Goal: Information Seeking & Learning: Check status

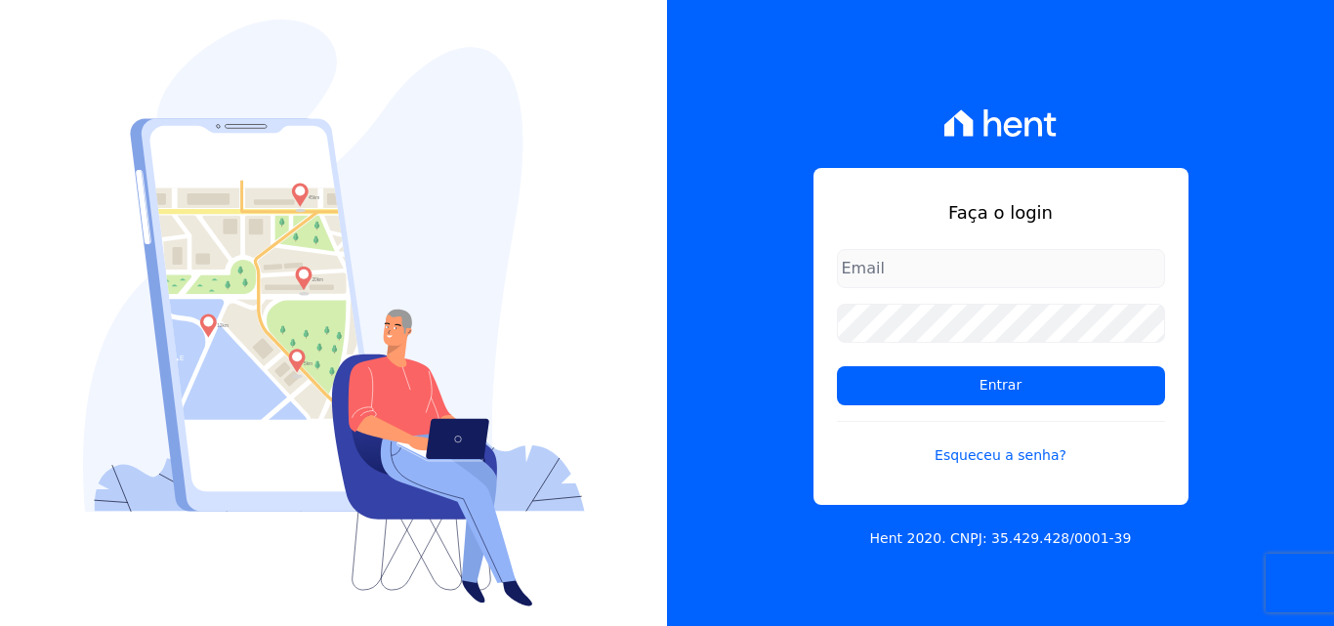
type input "rodrigo.villalva@grupozarin.com.br"
click at [1090, 262] on input "rodrigo.villalva@grupozarin.com.br" at bounding box center [1001, 268] width 328 height 39
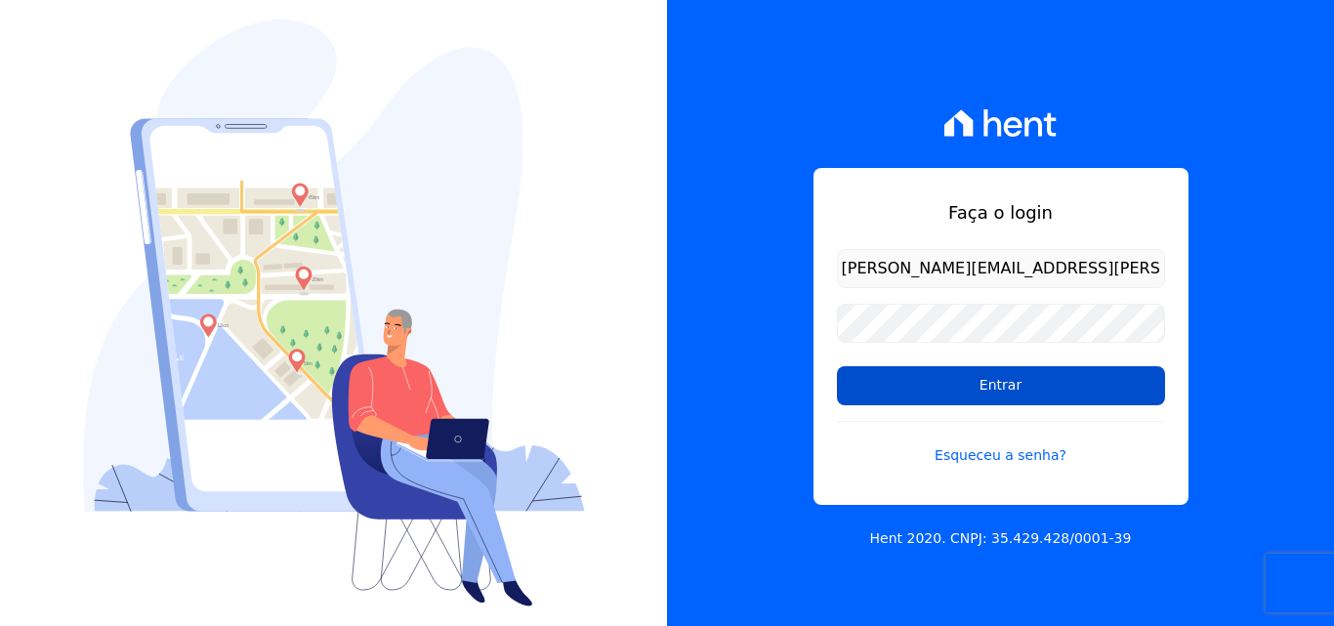
click at [1028, 381] on input "Entrar" at bounding box center [1001, 385] width 328 height 39
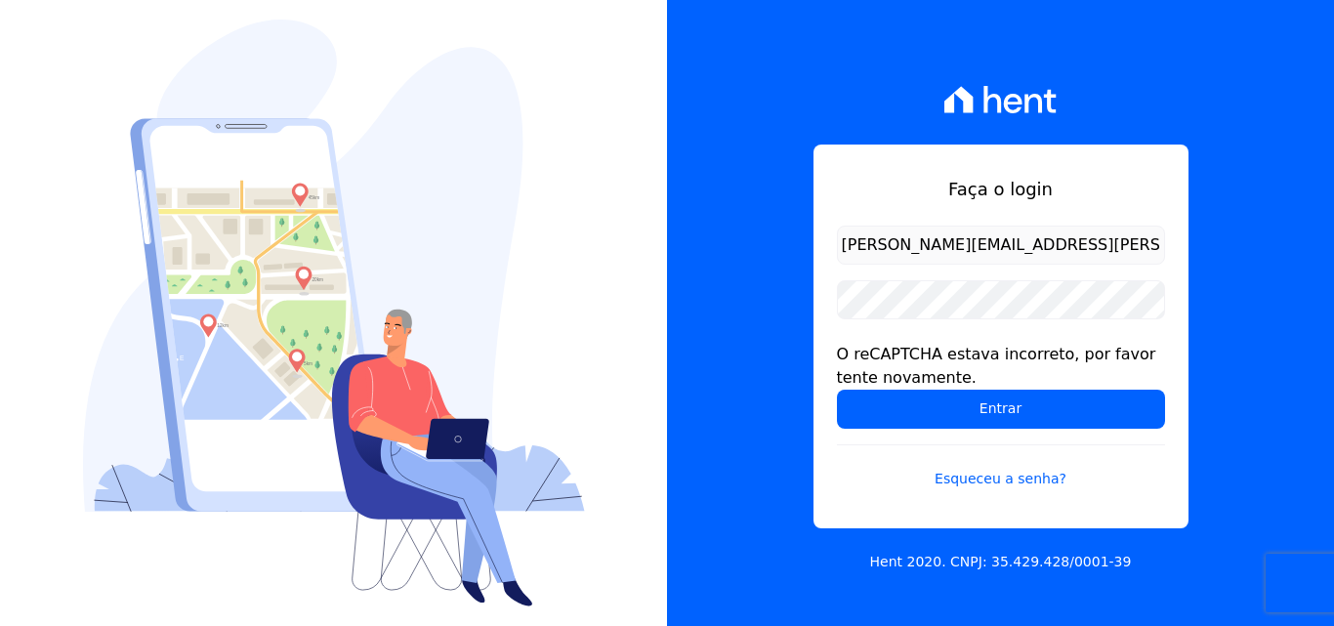
click at [1004, 243] on input "[PERSON_NAME][EMAIL_ADDRESS][PERSON_NAME][DOMAIN_NAME]" at bounding box center [1001, 245] width 328 height 39
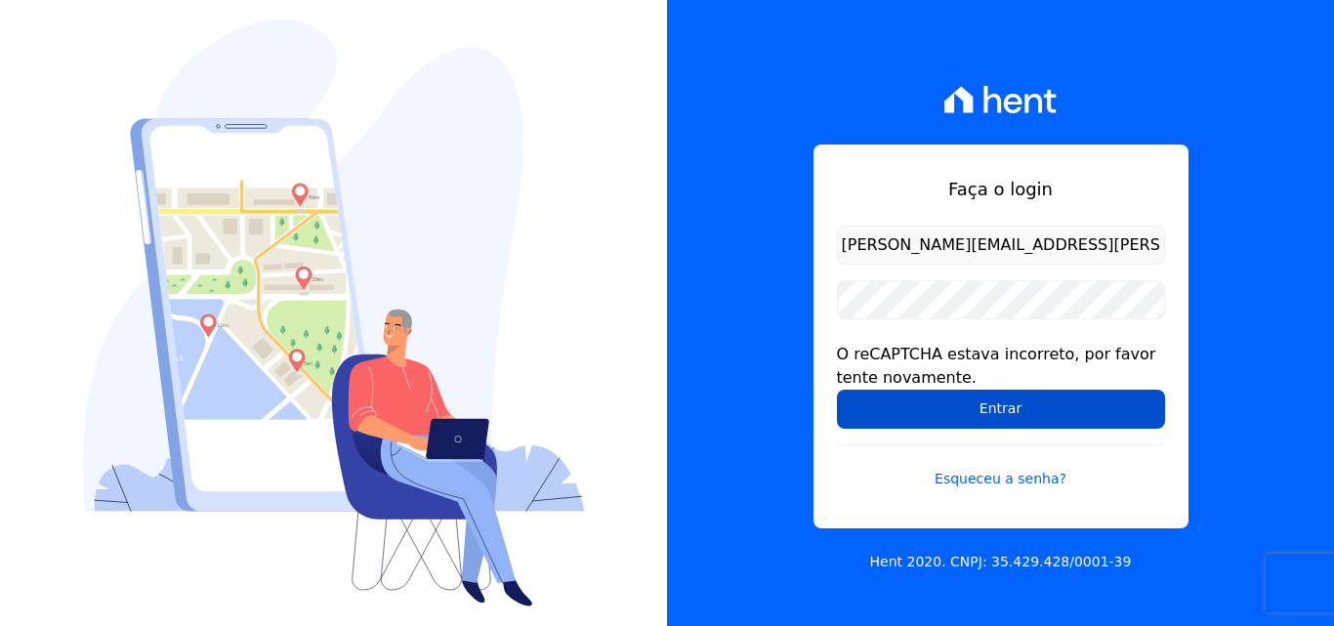
click at [1001, 405] on input "Entrar" at bounding box center [1001, 409] width 328 height 39
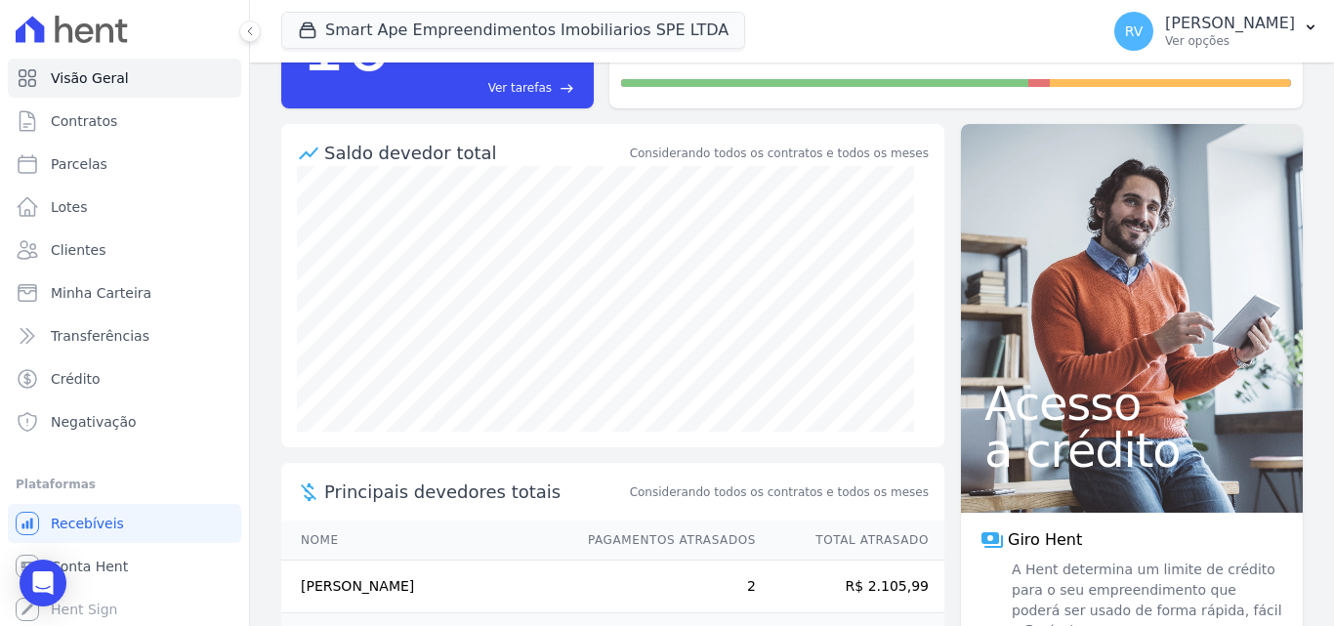
scroll to position [78, 0]
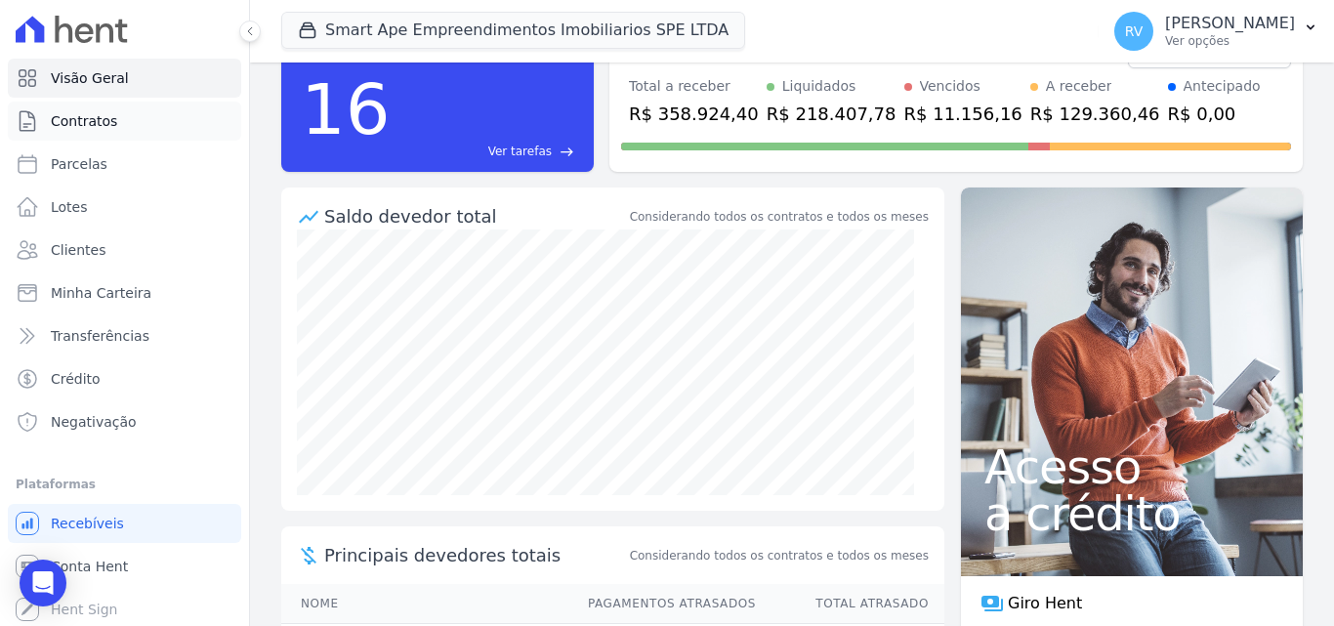
click at [95, 120] on span "Contratos" at bounding box center [84, 121] width 66 height 20
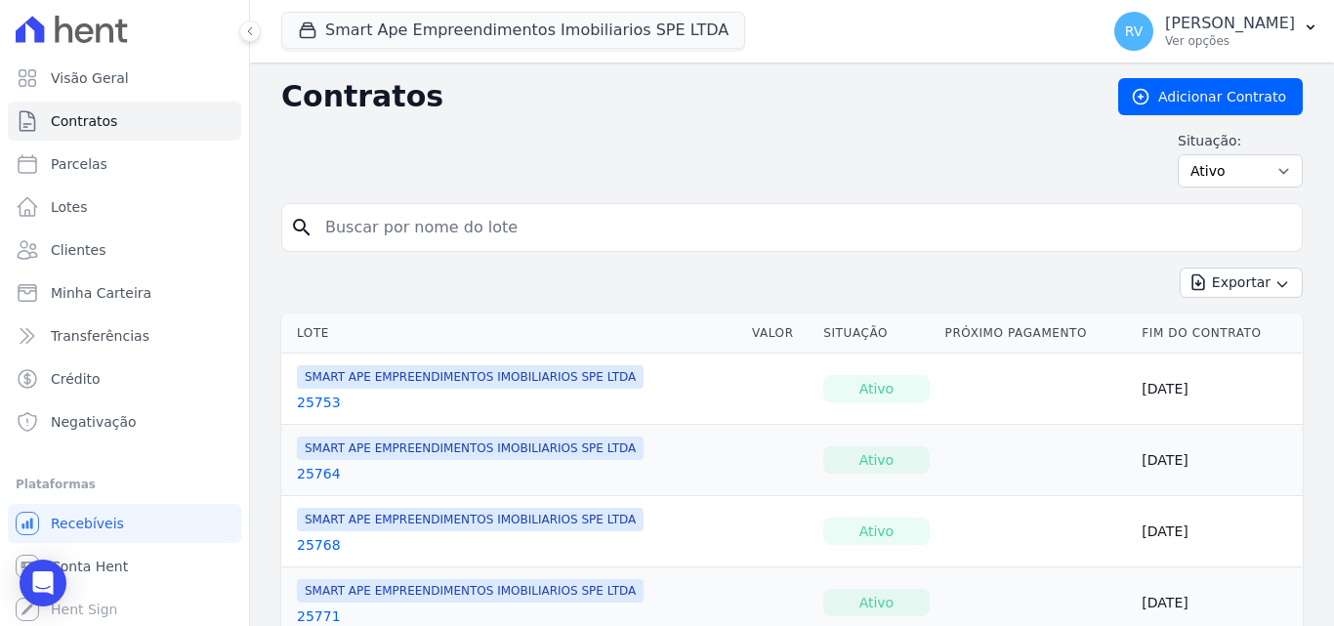
click at [586, 219] on input "search" at bounding box center [803, 227] width 981 height 39
paste input "ANTONIO ALEXANDRE DA SILVA"
type input "ANTONIO ALEXANDRE DA SILVA"
click at [305, 230] on icon "search" at bounding box center [301, 227] width 23 height 23
click at [547, 230] on input "ANTONIO ALEXANDRE DA SILVA" at bounding box center [803, 227] width 981 height 39
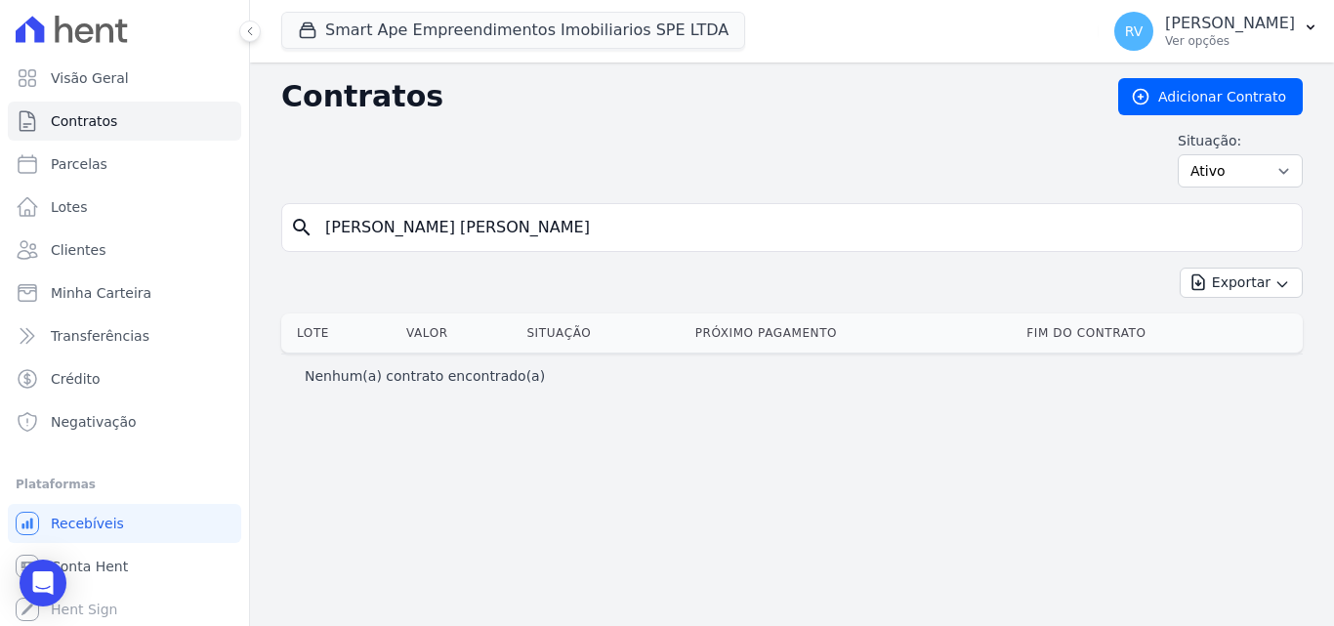
click at [650, 228] on input "ANTONIO ALEXANDRE DA SILVA" at bounding box center [803, 227] width 981 height 39
click at [101, 164] on span "Parcelas" at bounding box center [79, 164] width 57 height 20
select select
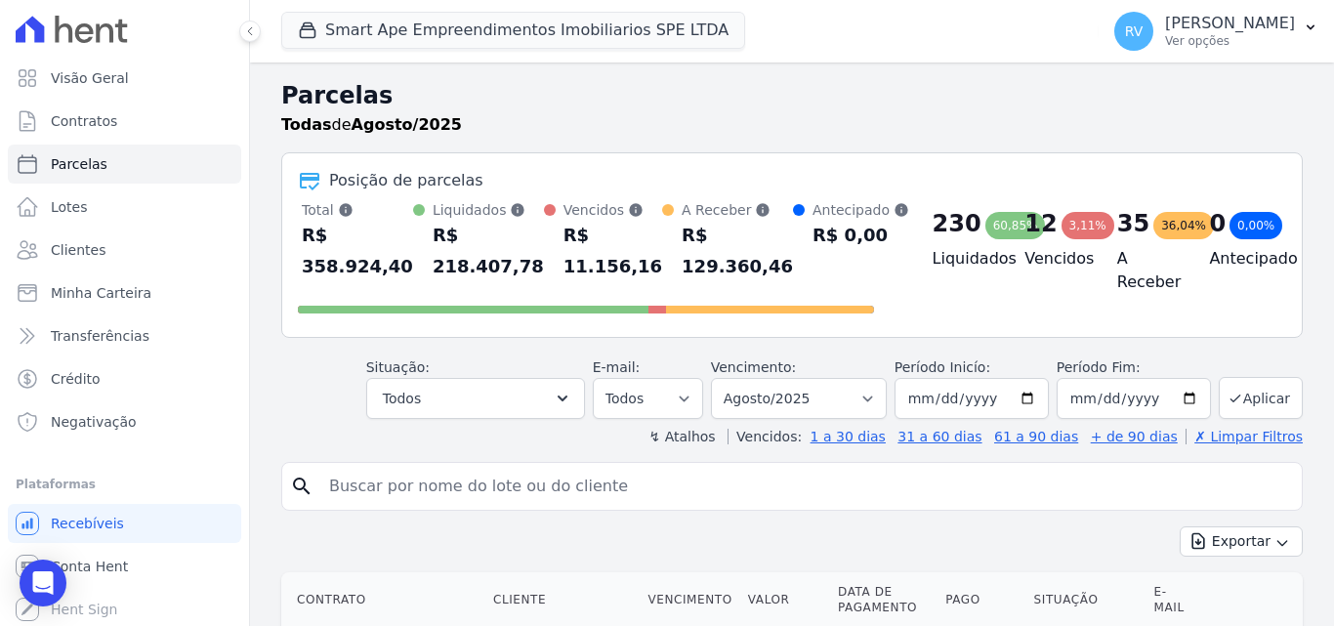
scroll to position [293, 0]
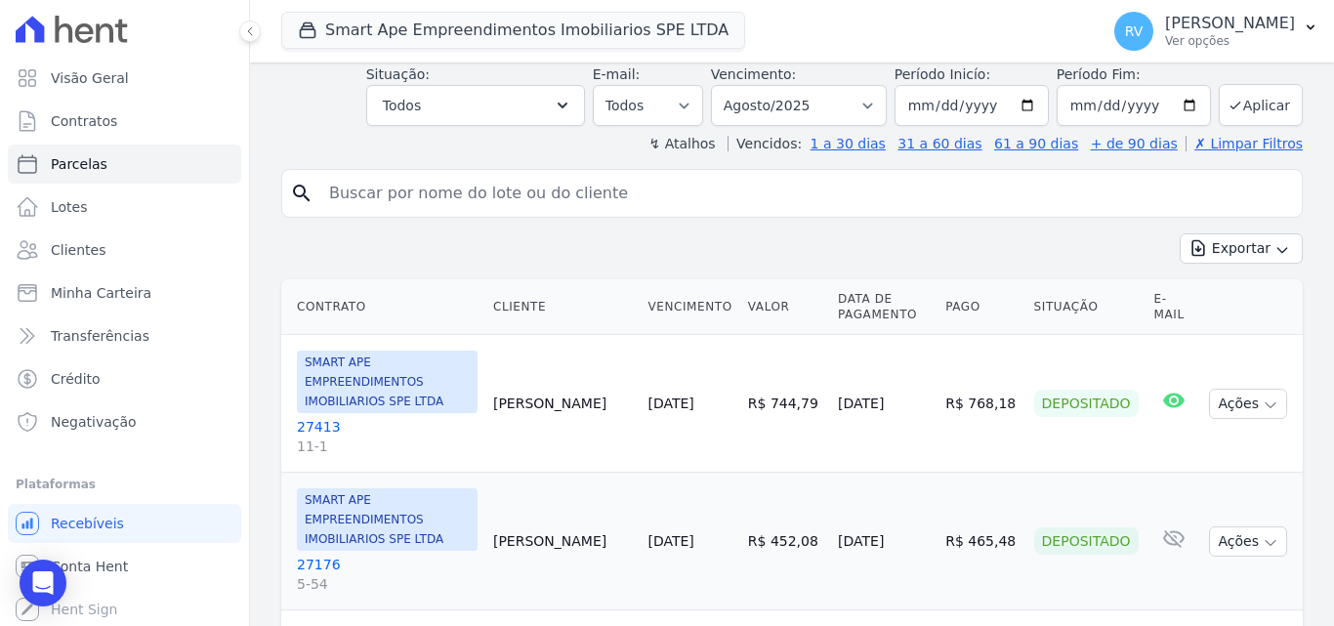
click at [581, 196] on input "search" at bounding box center [805, 193] width 977 height 39
click at [558, 191] on input "search" at bounding box center [805, 193] width 977 height 39
paste input "ANTONIO ALEXANDRE DA SILVA"
type input "ANTONIO ALEXANDRE DA SILVA"
click at [873, 103] on select "Filtrar por período ──────── Todos os meses Março/2024 Abril/2024 Maio/2024 Jun…" at bounding box center [799, 105] width 176 height 41
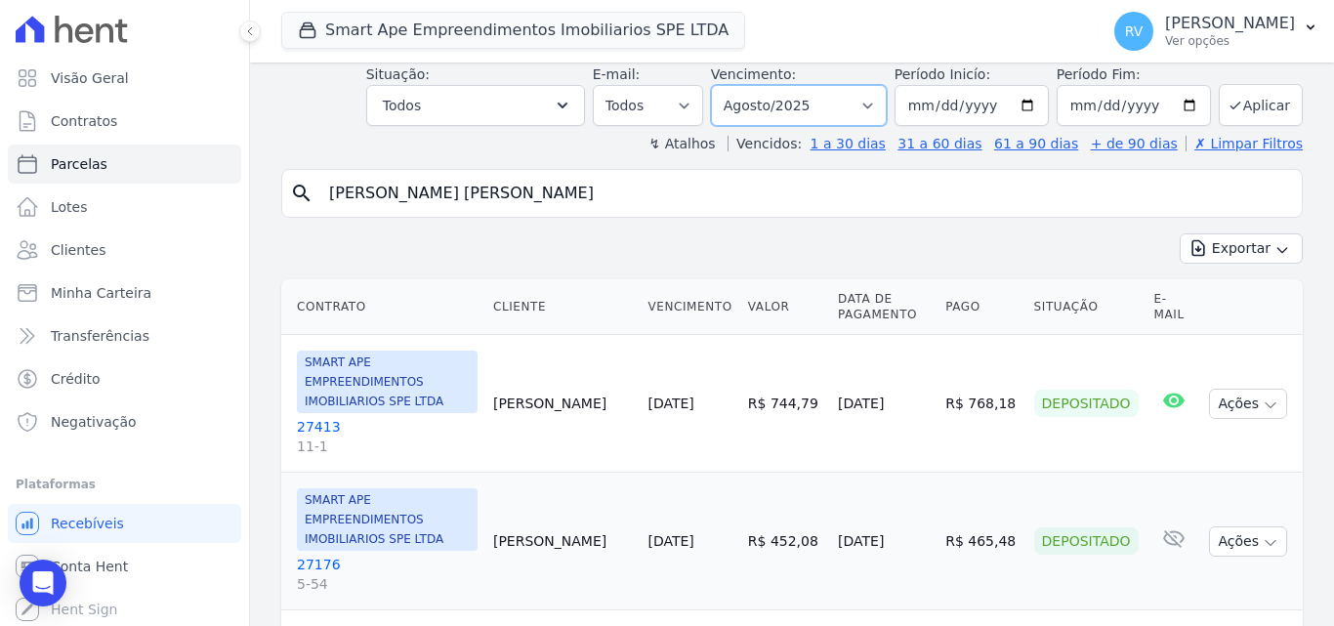
select select "all"
click at [724, 85] on select "Filtrar por período ──────── Todos os meses Março/2024 Abril/2024 Maio/2024 Jun…" at bounding box center [799, 105] width 176 height 41
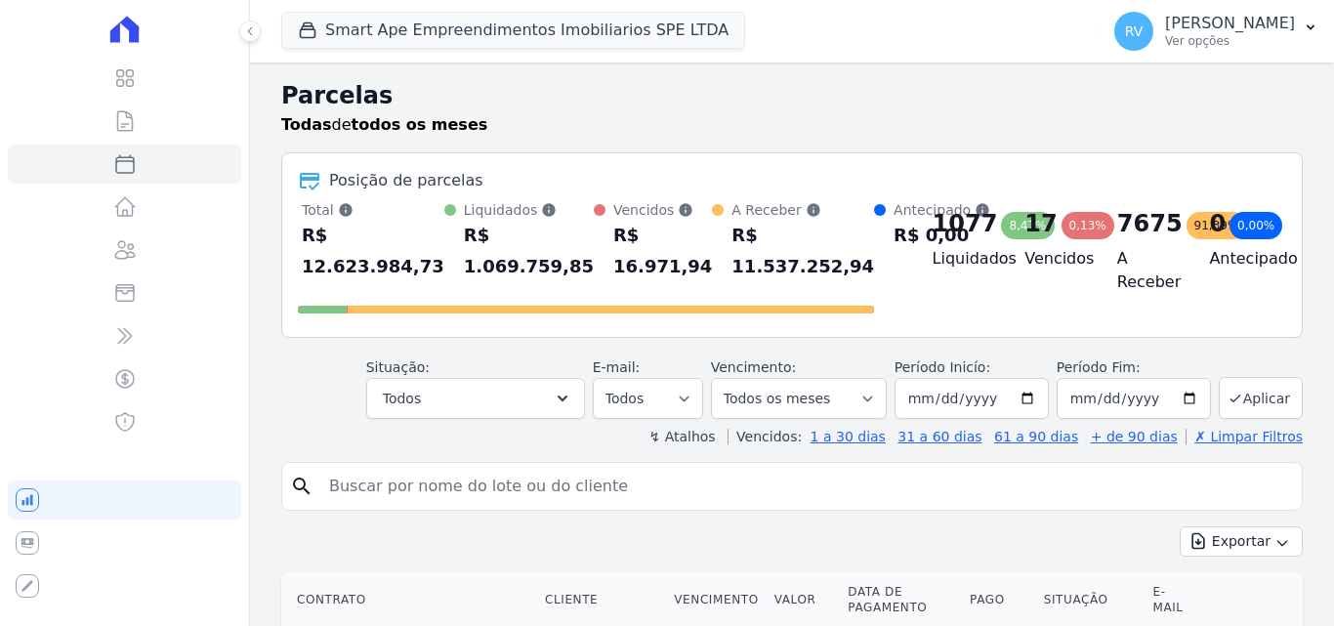
select select
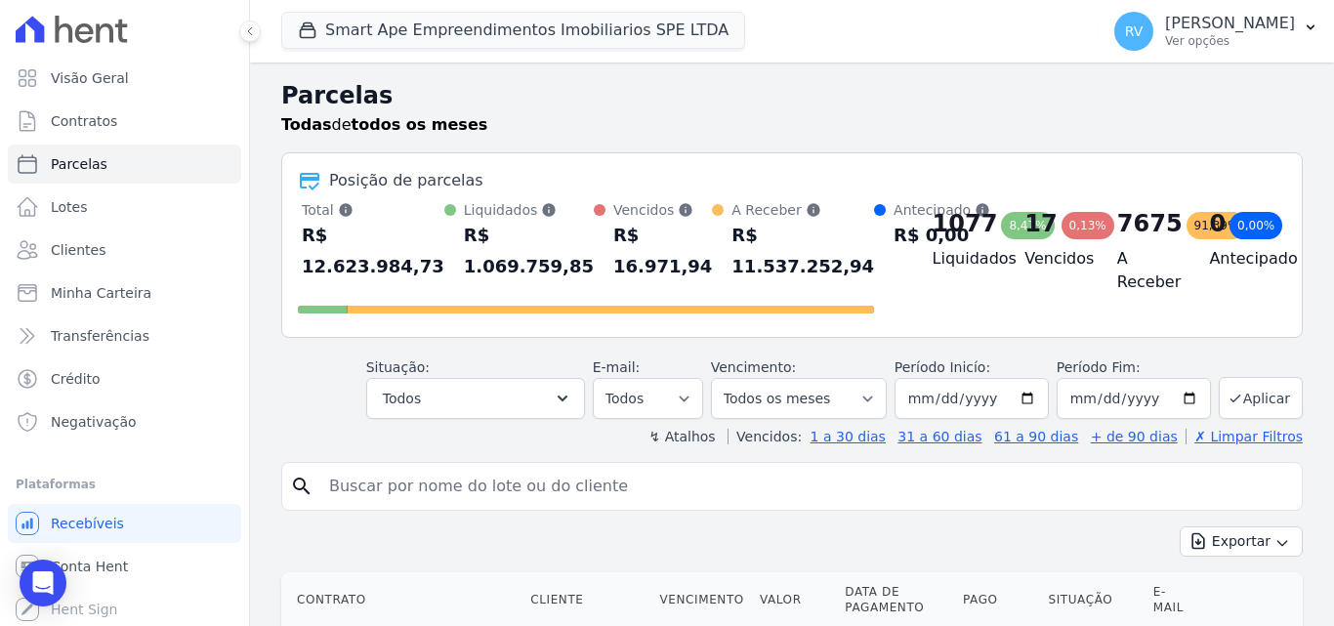
scroll to position [391, 0]
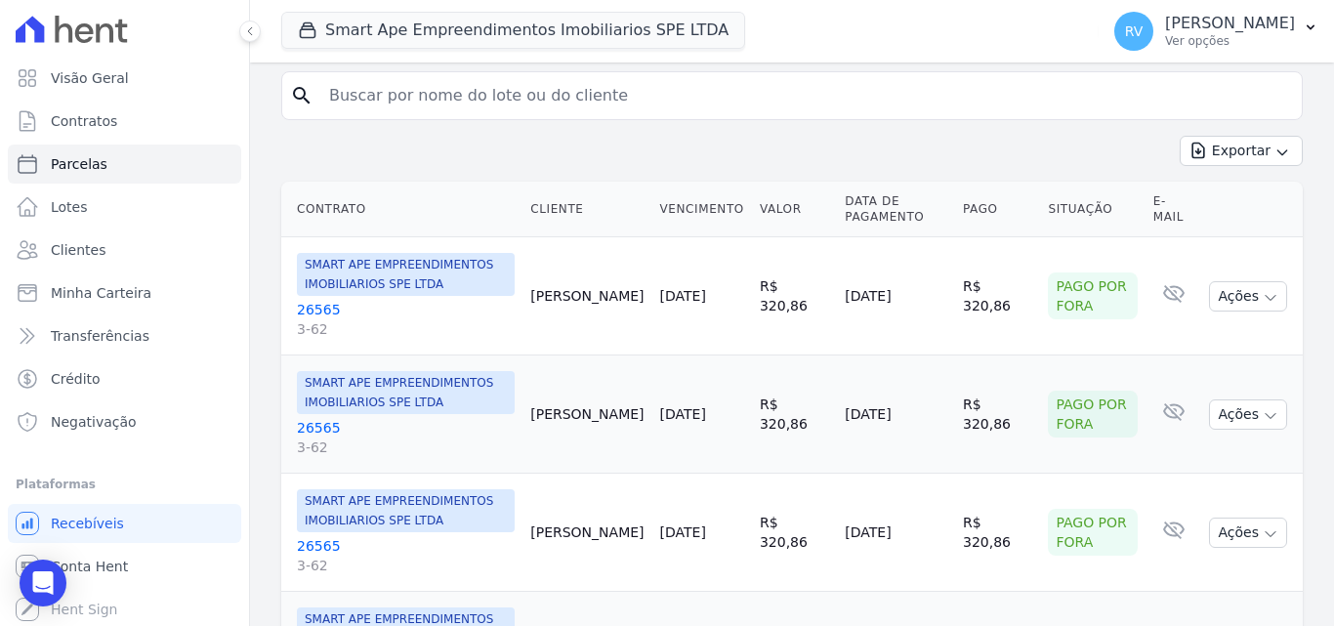
click at [595, 110] on input "search" at bounding box center [805, 95] width 977 height 39
type input "[PERSON_NAME]"
select select
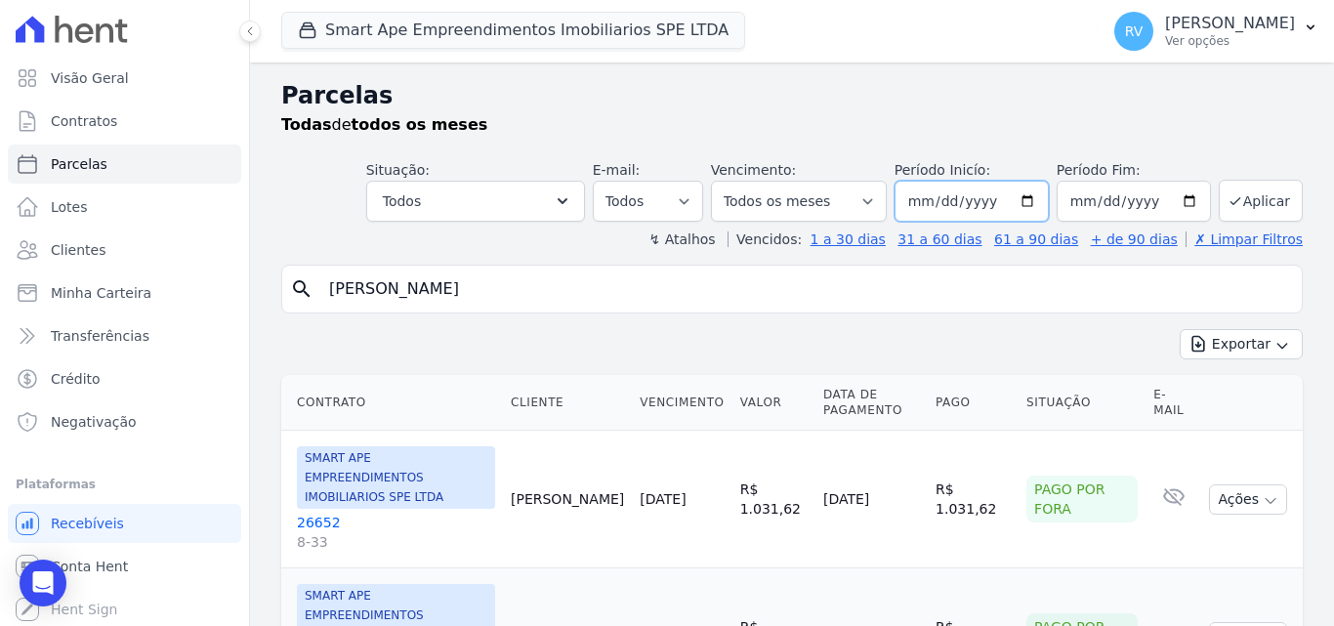
click at [1022, 197] on input "2024-03-01" at bounding box center [972, 201] width 154 height 41
type input "2025-06-01"
click at [1166, 287] on input "ANTONIO ALEXANDRE" at bounding box center [805, 289] width 977 height 39
click at [307, 285] on icon "search" at bounding box center [301, 288] width 23 height 23
click at [555, 293] on input "[PERSON_NAME]" at bounding box center [805, 289] width 977 height 39
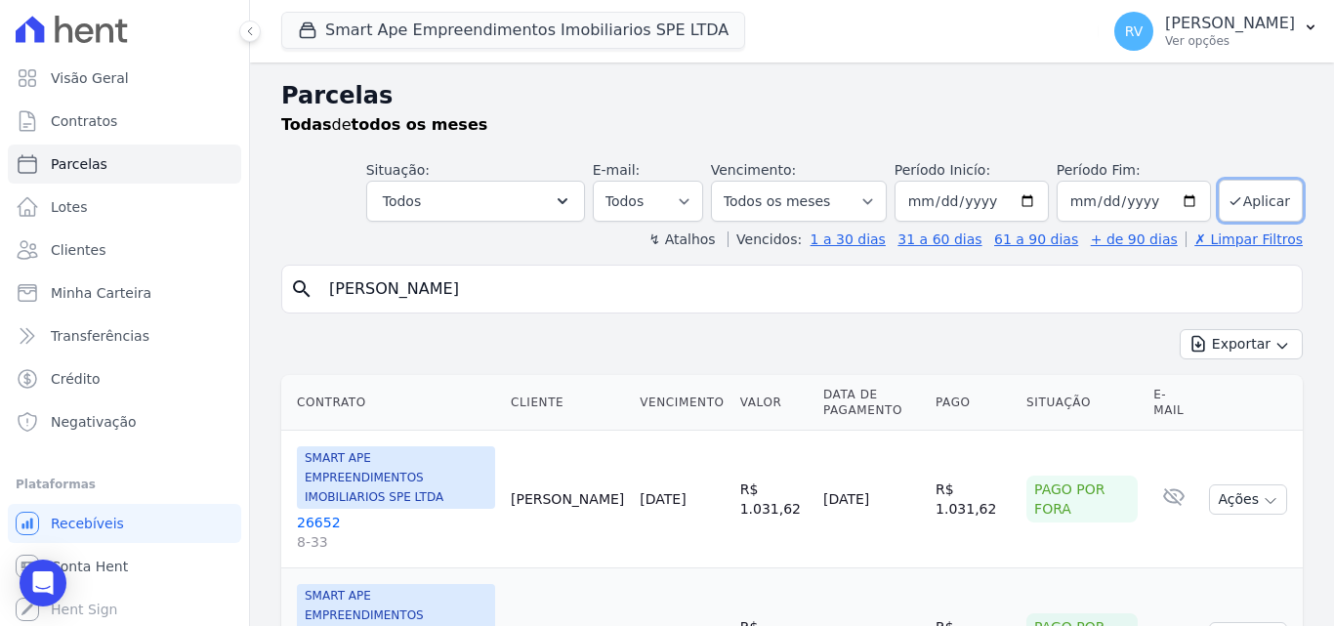
select select
click at [563, 188] on button "Todos" at bounding box center [475, 201] width 219 height 41
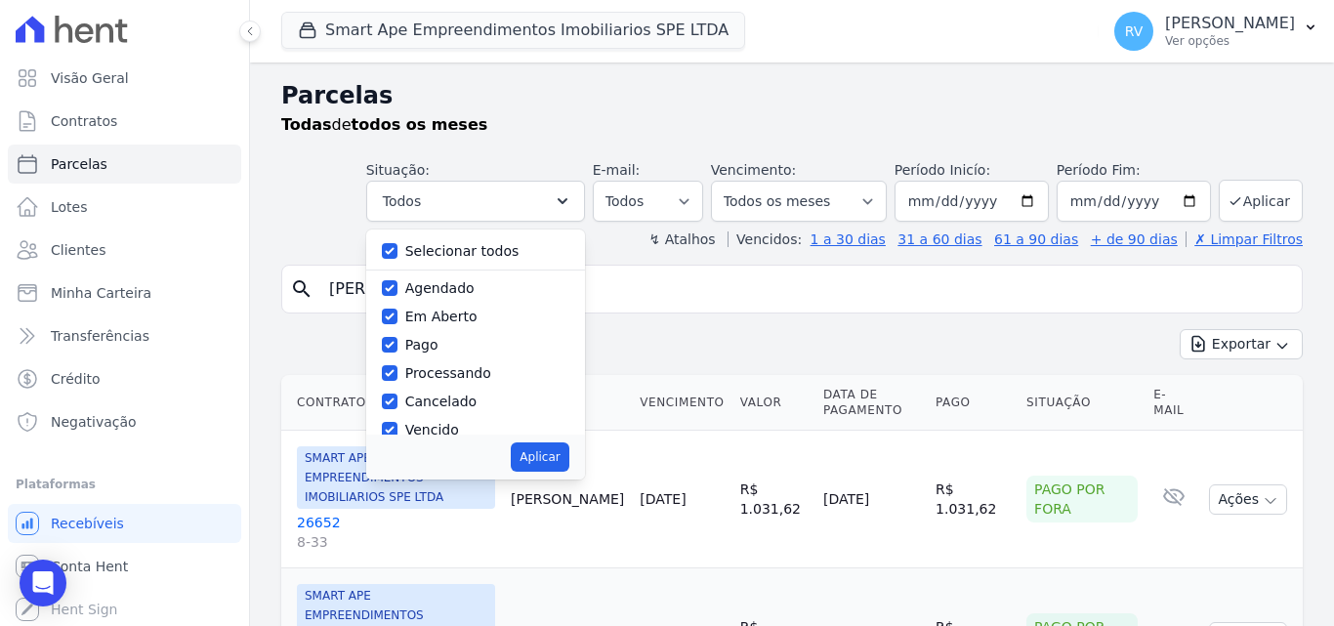
click at [426, 250] on label "Selecionar todos" at bounding box center [462, 251] width 114 height 16
click at [397, 250] on input "Selecionar todos" at bounding box center [390, 251] width 16 height 16
checkbox input "false"
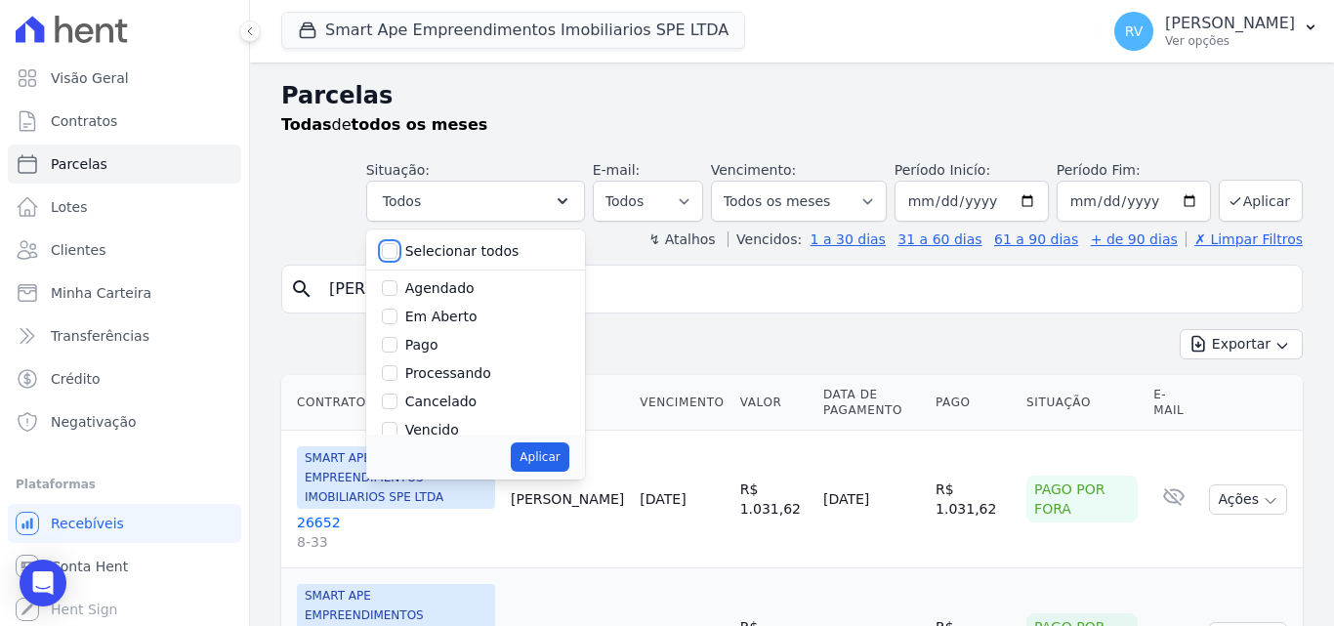
checkbox input "false"
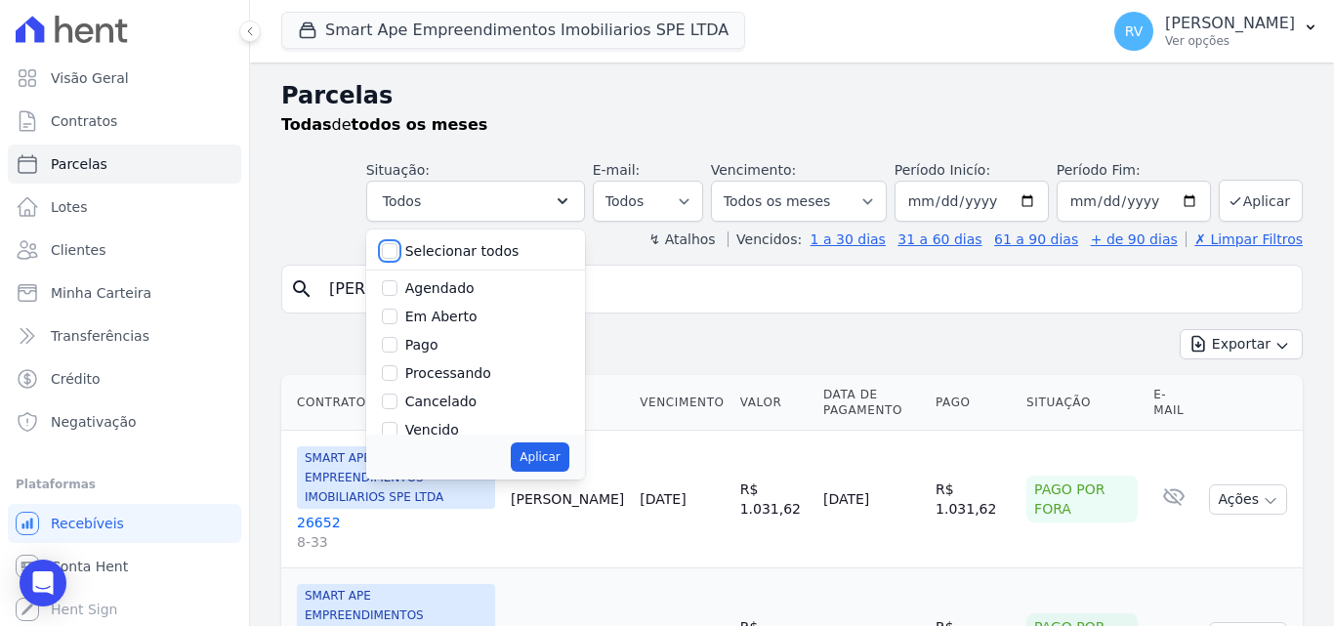
checkbox input "false"
click at [465, 323] on label "Em Aberto" at bounding box center [441, 317] width 72 height 16
click at [397, 323] on input "Em Aberto" at bounding box center [390, 317] width 16 height 16
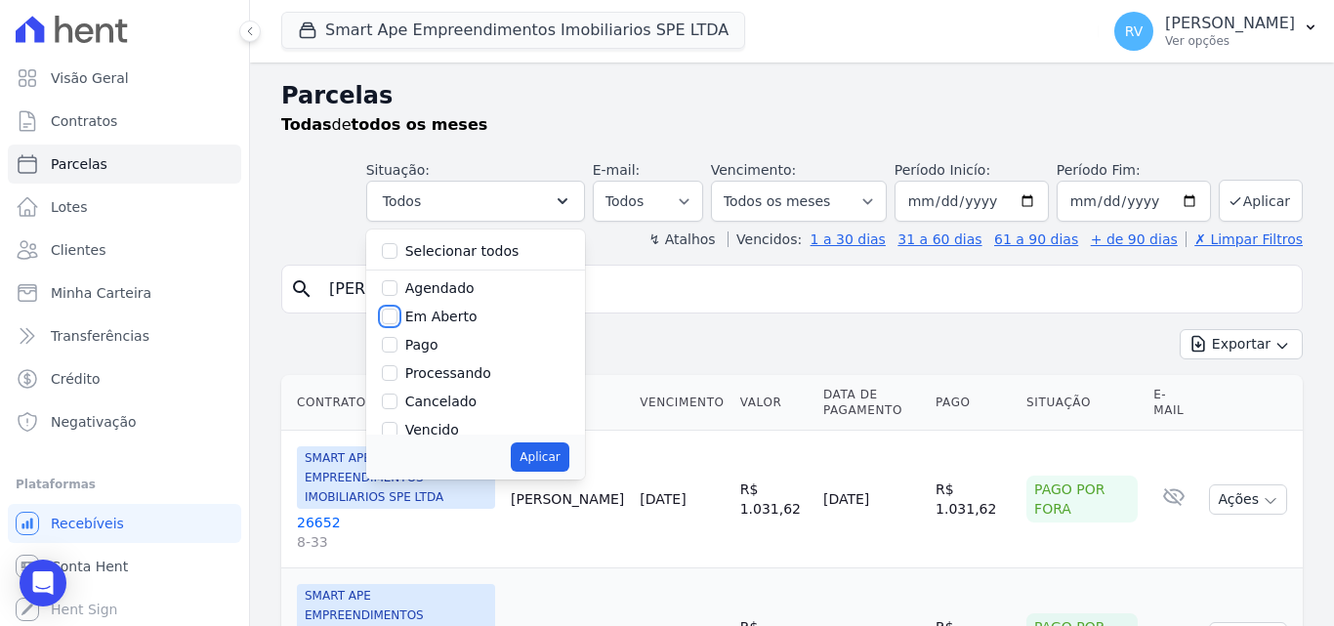
checkbox input "true"
click at [553, 462] on button "Aplicar" at bounding box center [540, 456] width 58 height 29
select select "pending"
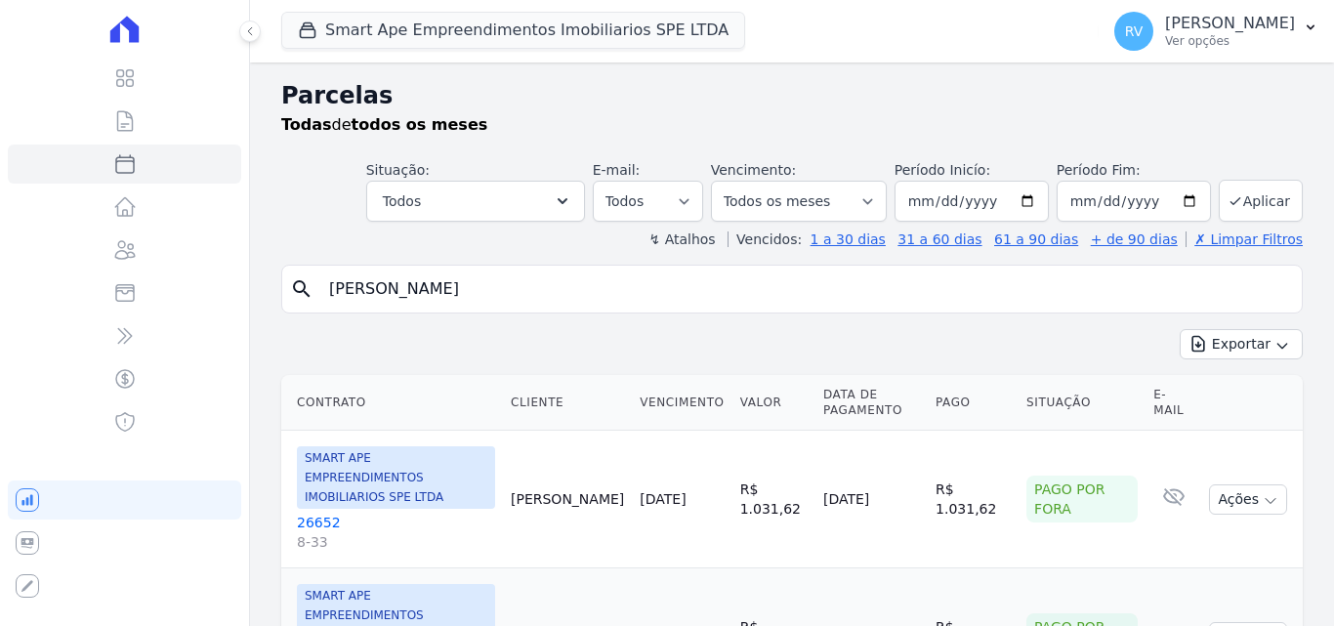
select select
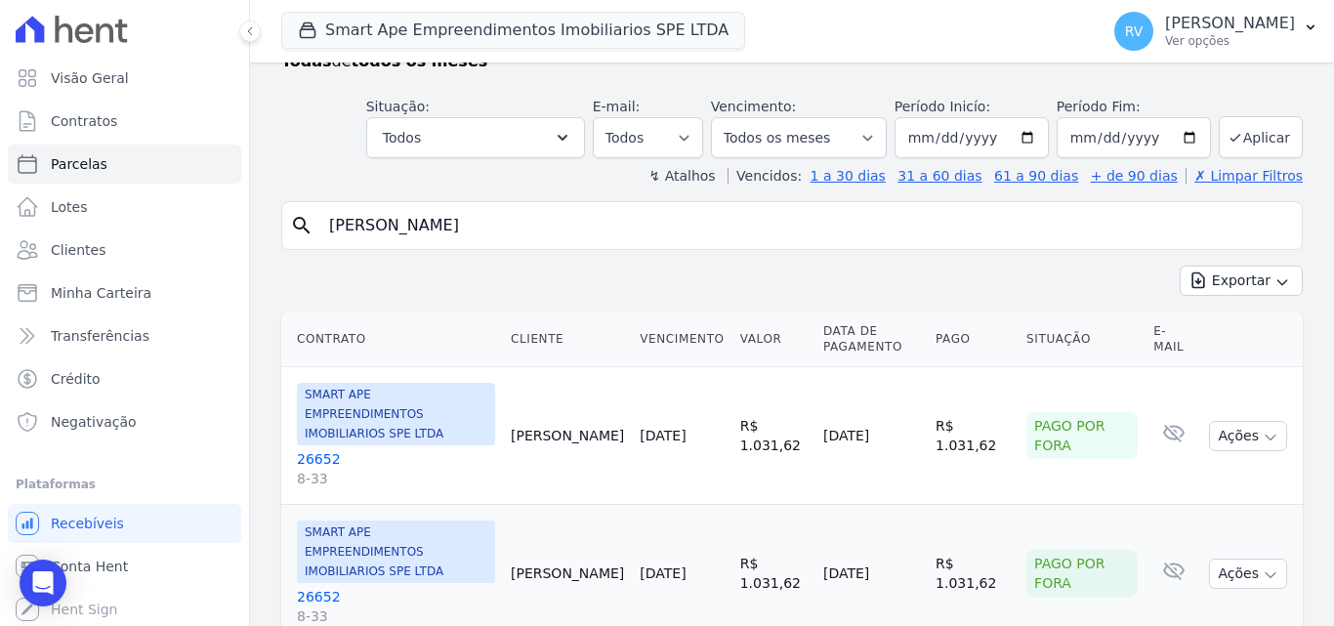
scroll to position [98, 0]
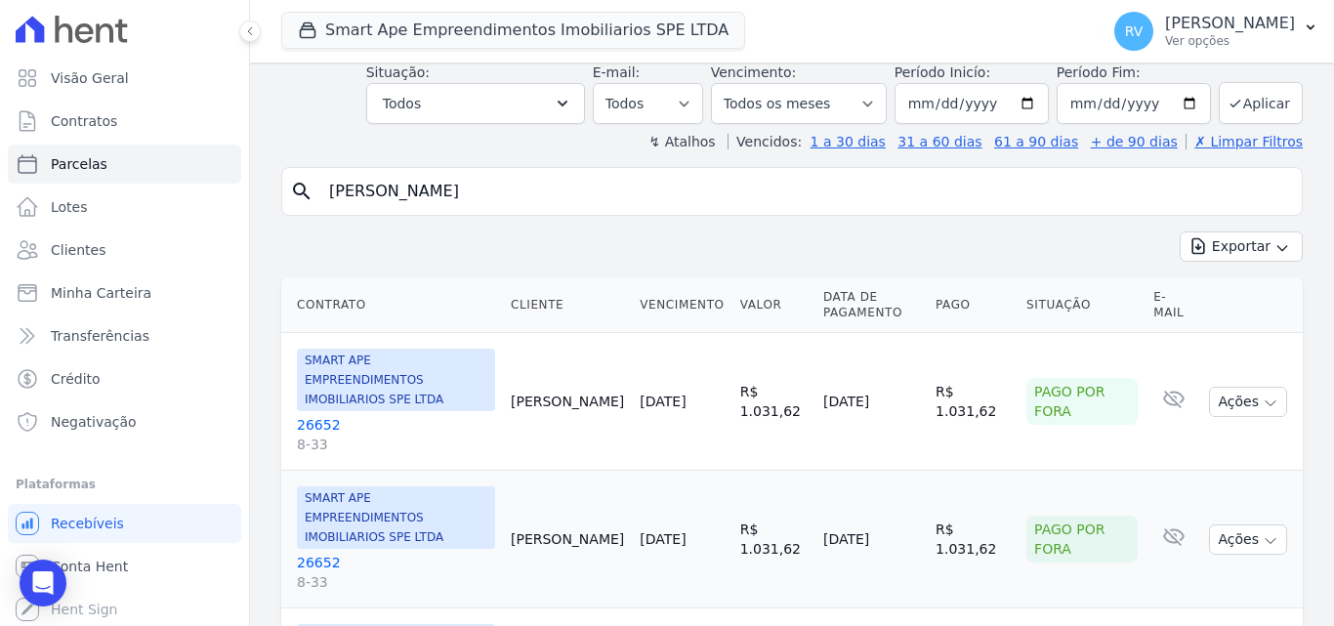
click at [514, 186] on input "ANTONIO ALEXANDRE" at bounding box center [805, 191] width 977 height 39
click at [572, 99] on icon "button" at bounding box center [563, 104] width 20 height 20
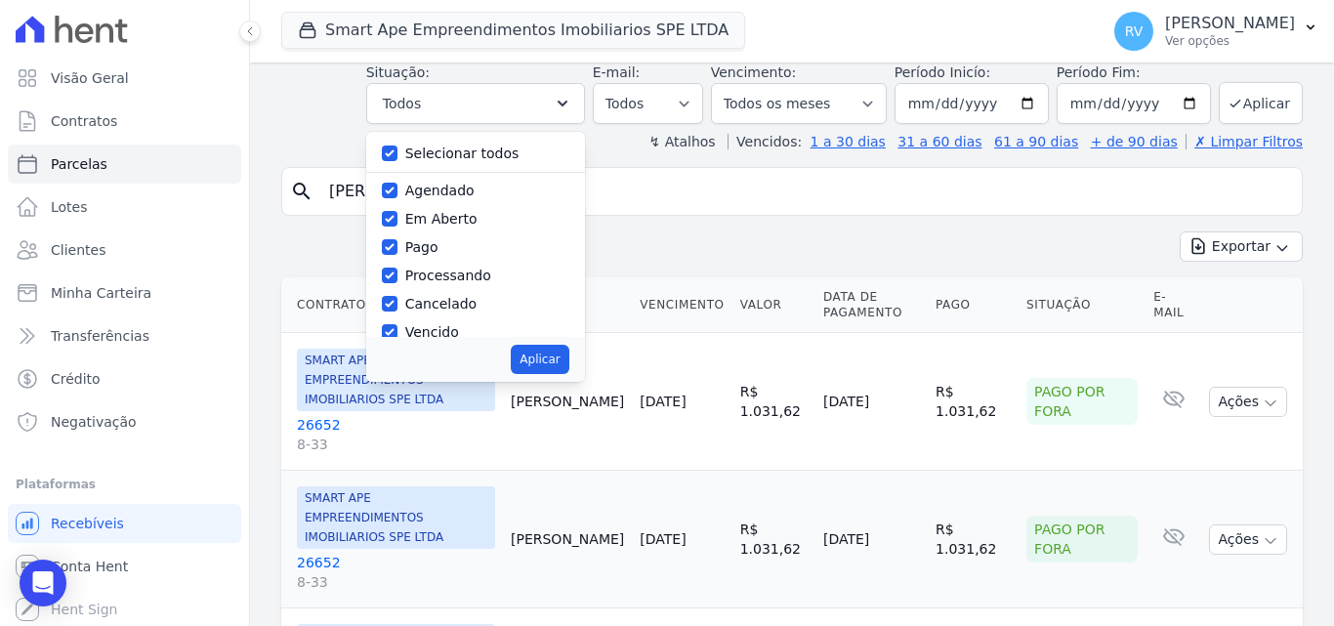
click at [443, 222] on label "Em Aberto" at bounding box center [441, 219] width 72 height 16
click at [397, 222] on input "Em Aberto" at bounding box center [390, 219] width 16 height 16
checkbox input "false"
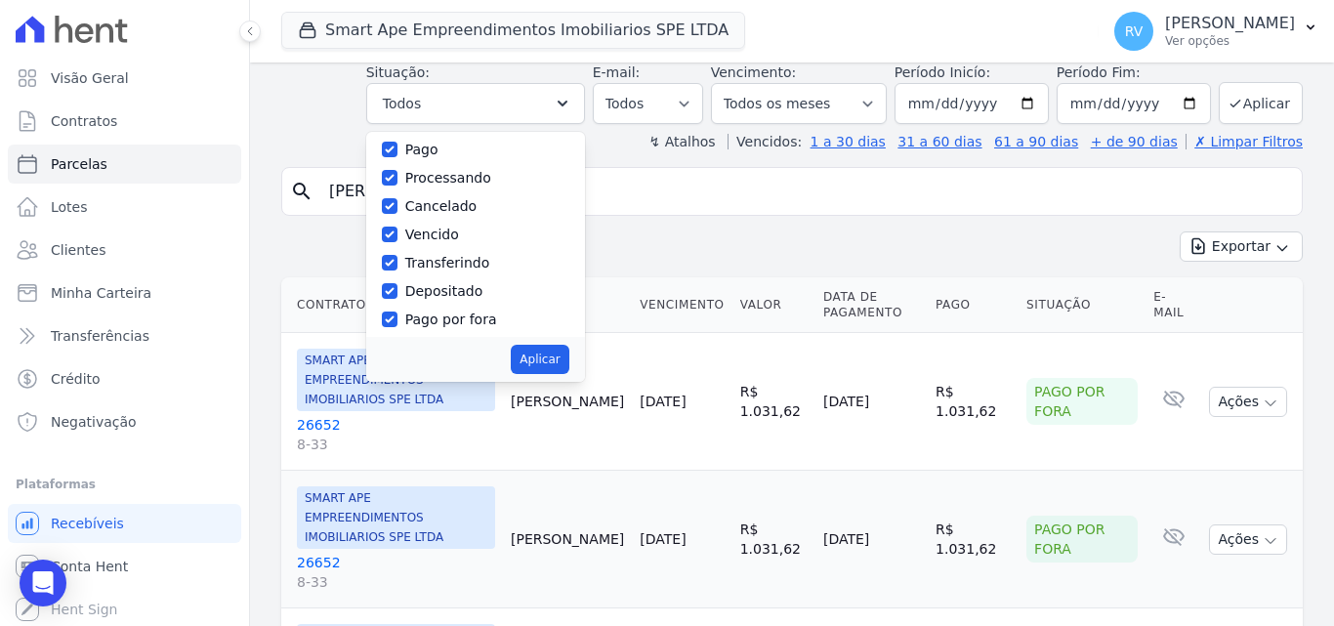
click at [444, 237] on label "Vencido" at bounding box center [432, 235] width 54 height 16
click at [397, 237] on input "Vencido" at bounding box center [390, 235] width 16 height 16
checkbox input "true"
click at [545, 353] on button "Aplicar" at bounding box center [540, 359] width 58 height 29
select select "overdue"
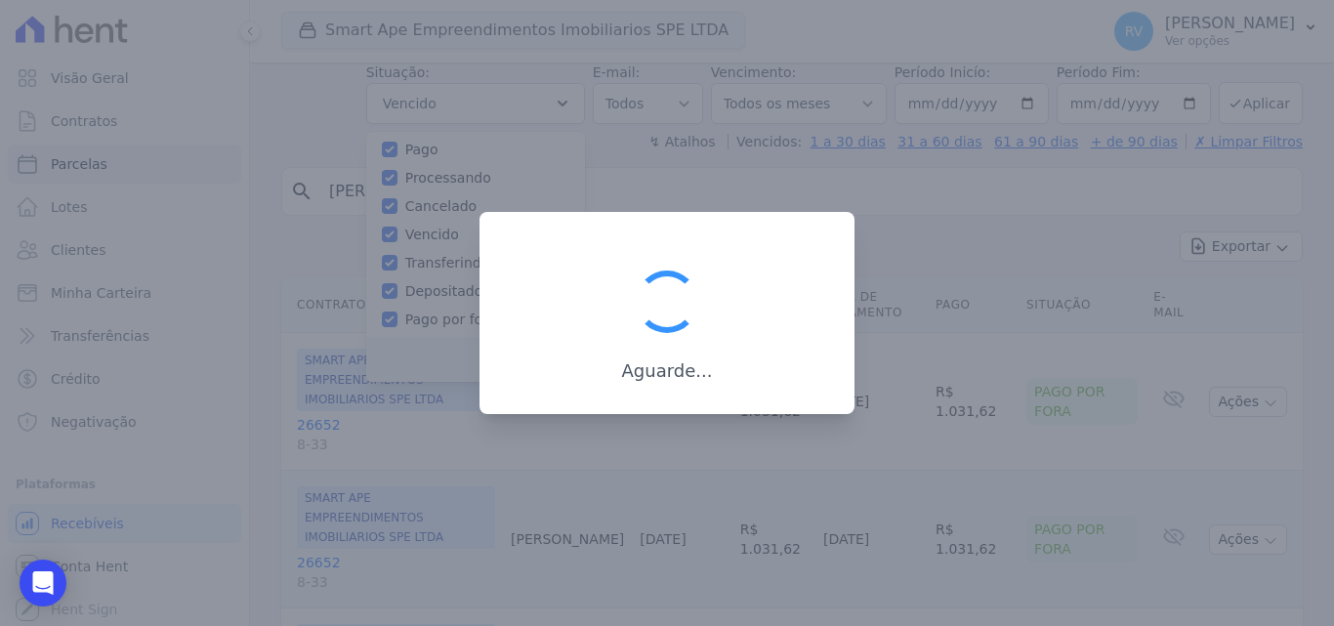
scroll to position [35, 0]
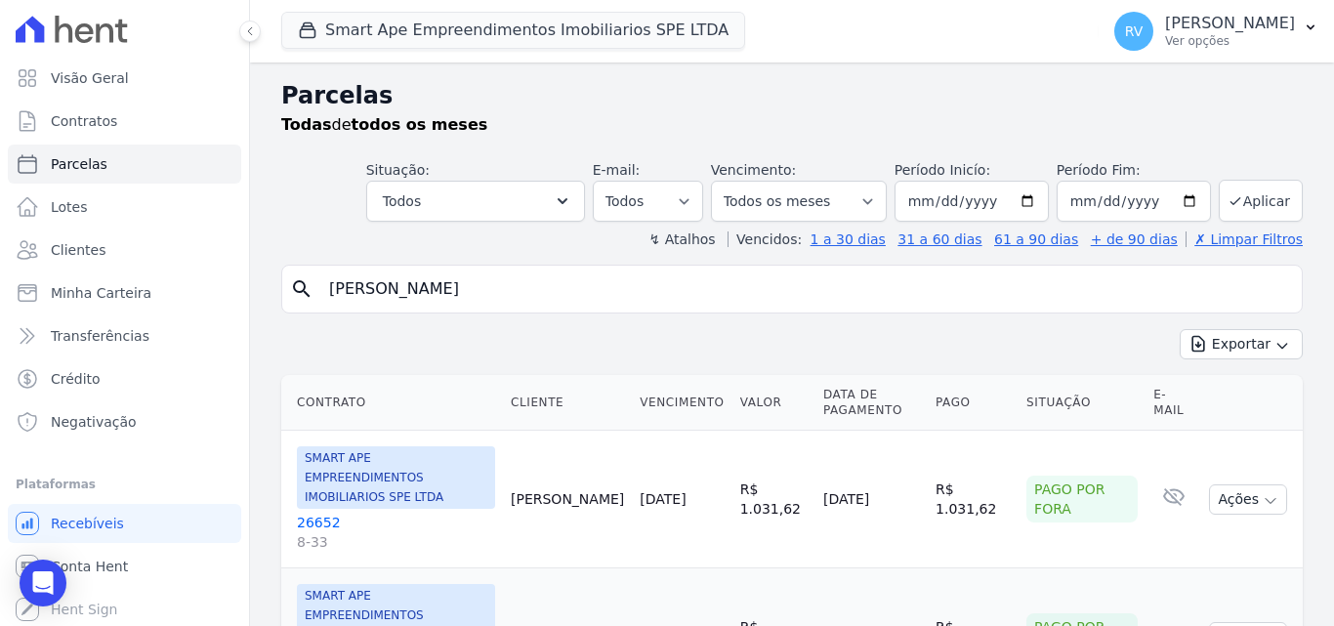
select select "overdue"
click at [572, 192] on icon "button" at bounding box center [563, 201] width 20 height 20
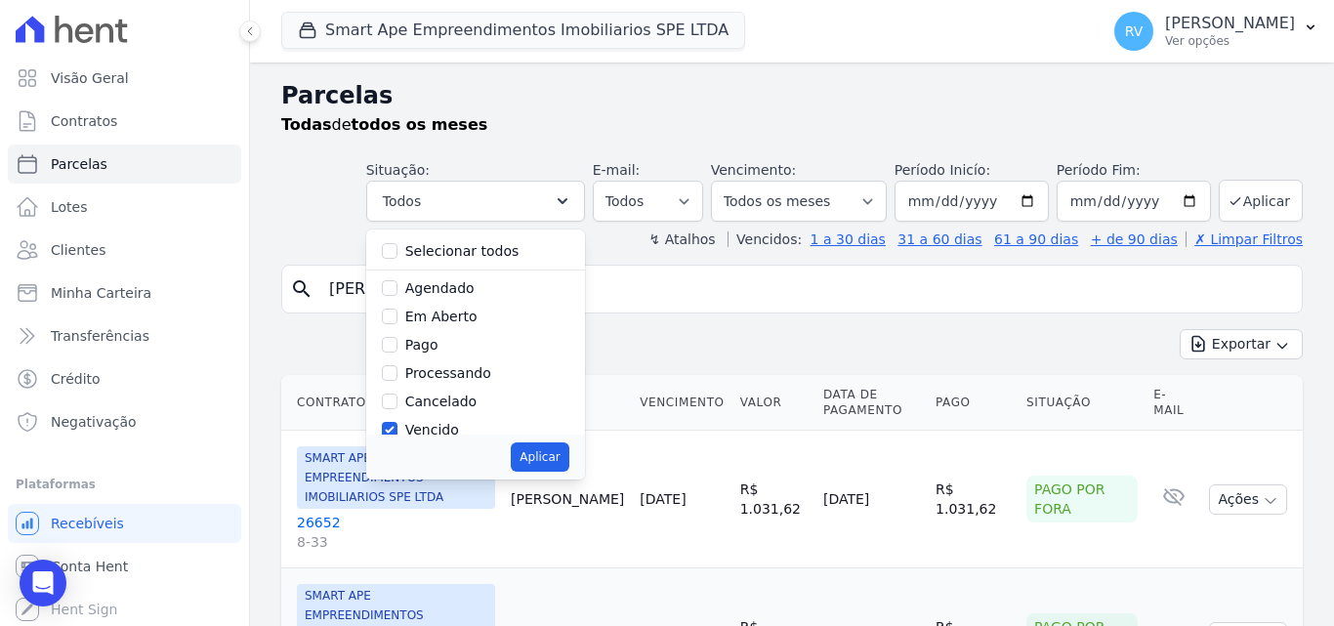
click at [508, 247] on label "Selecionar todos" at bounding box center [462, 251] width 114 height 16
click at [397, 247] on input "Selecionar todos" at bounding box center [390, 251] width 16 height 16
checkbox input "true"
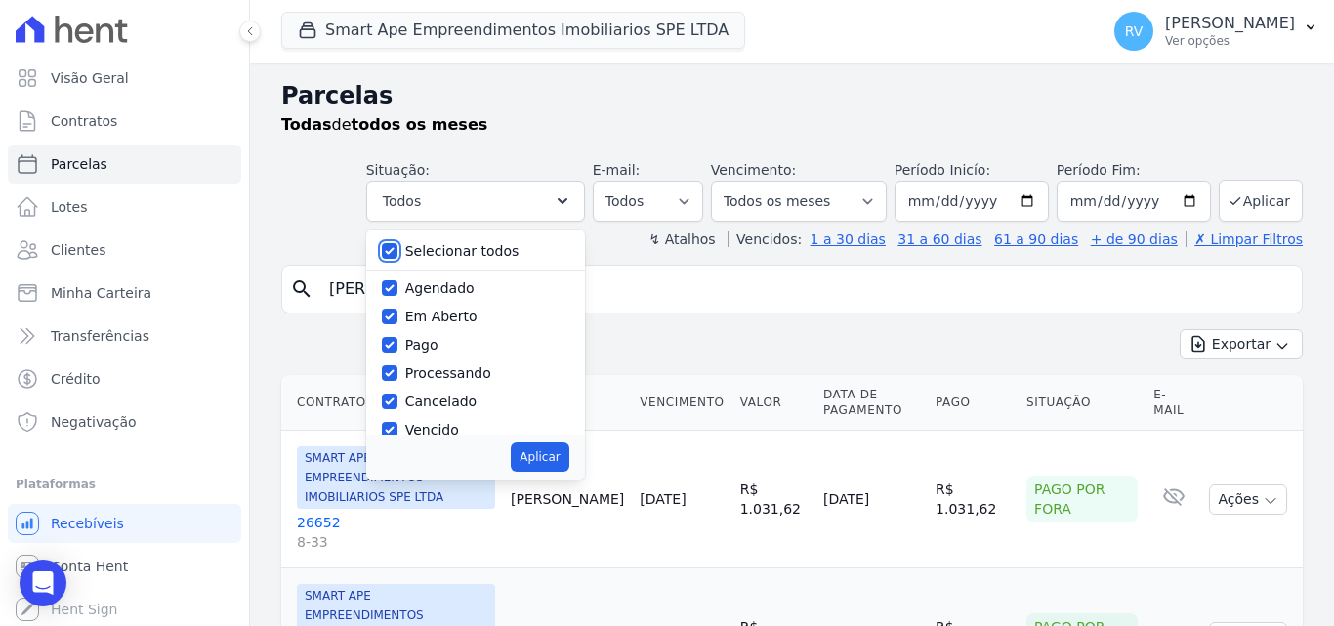
checkbox input "true"
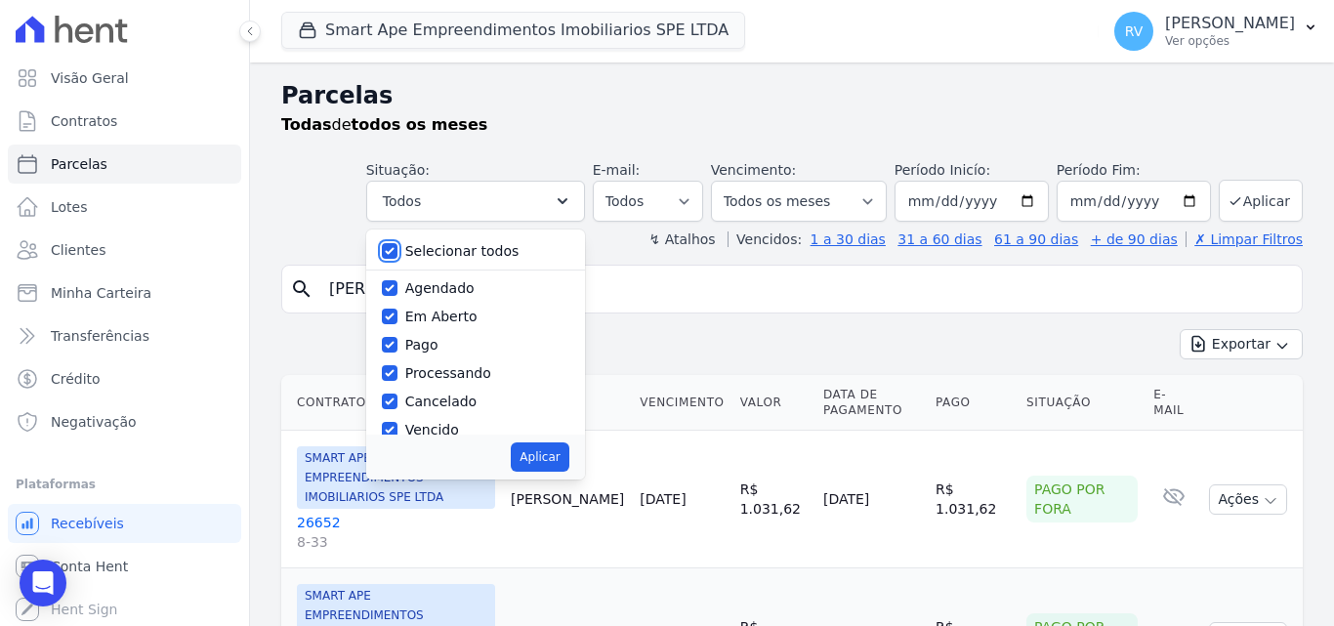
checkbox input "true"
click at [551, 450] on button "Aplicar" at bounding box center [540, 456] width 58 height 29
select select "scheduled"
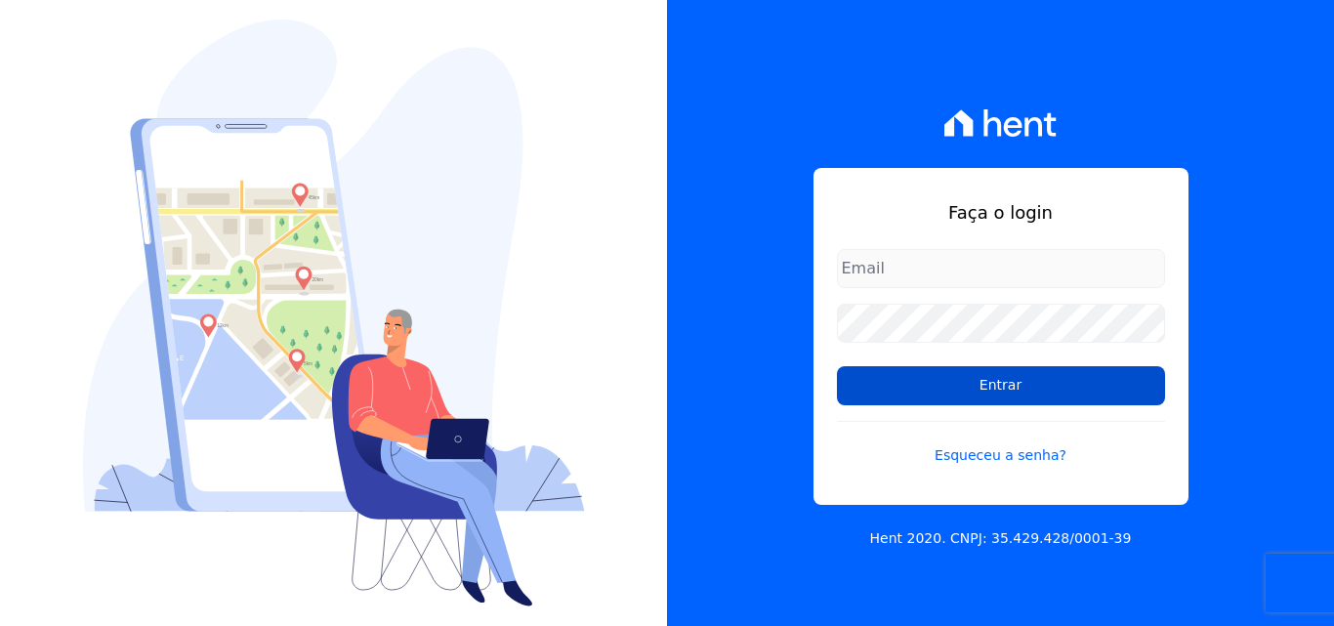
type input "[PERSON_NAME][EMAIL_ADDRESS][PERSON_NAME][DOMAIN_NAME]"
click at [1004, 387] on input "Entrar" at bounding box center [1001, 385] width 328 height 39
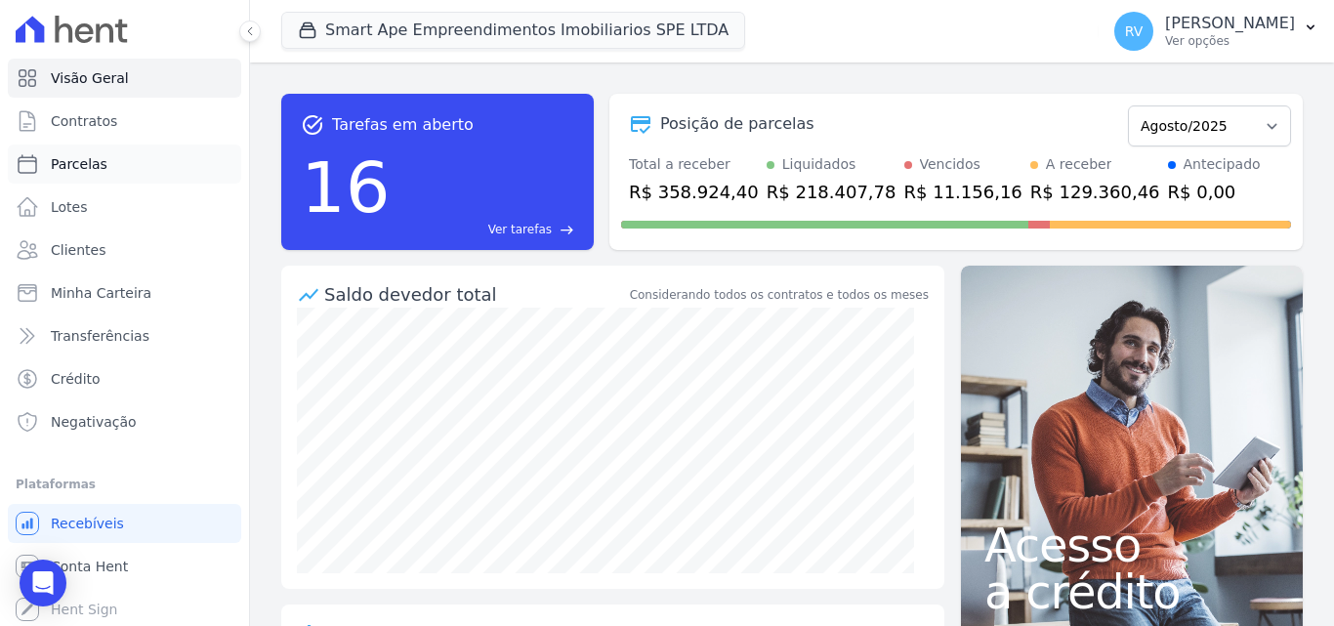
scroll to position [3, 0]
click at [75, 154] on span "Parcelas" at bounding box center [79, 161] width 57 height 20
click at [67, 166] on span "Parcelas" at bounding box center [79, 161] width 57 height 20
select select
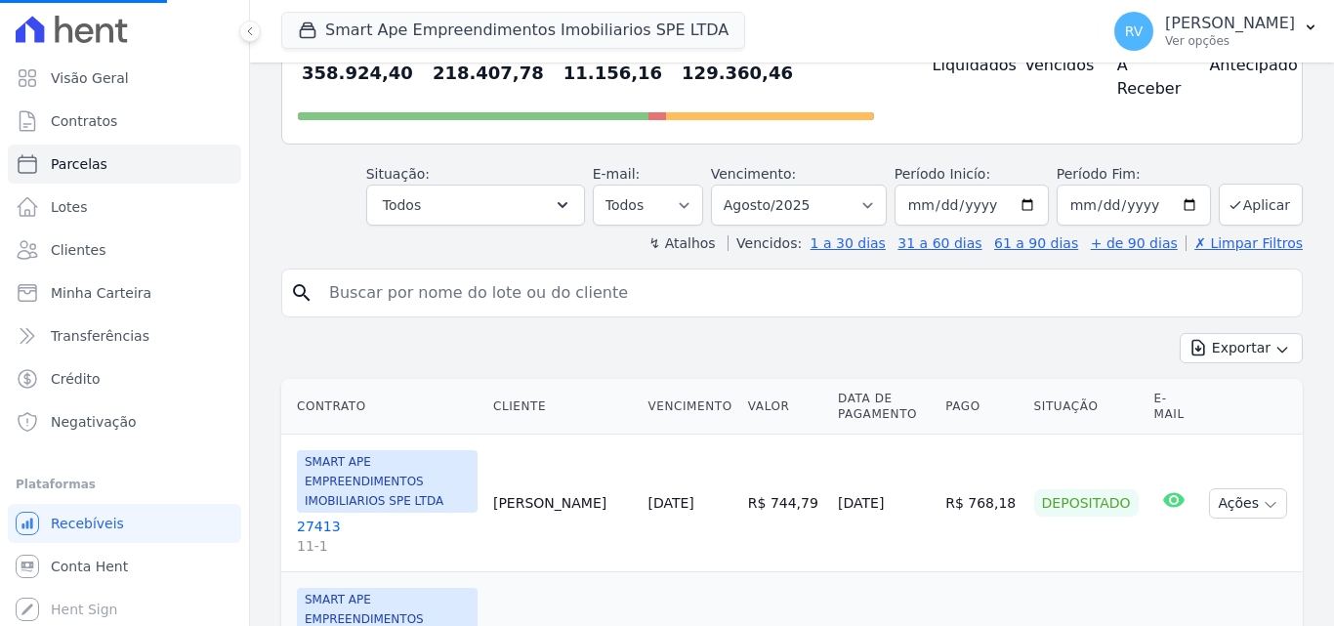
scroll to position [195, 0]
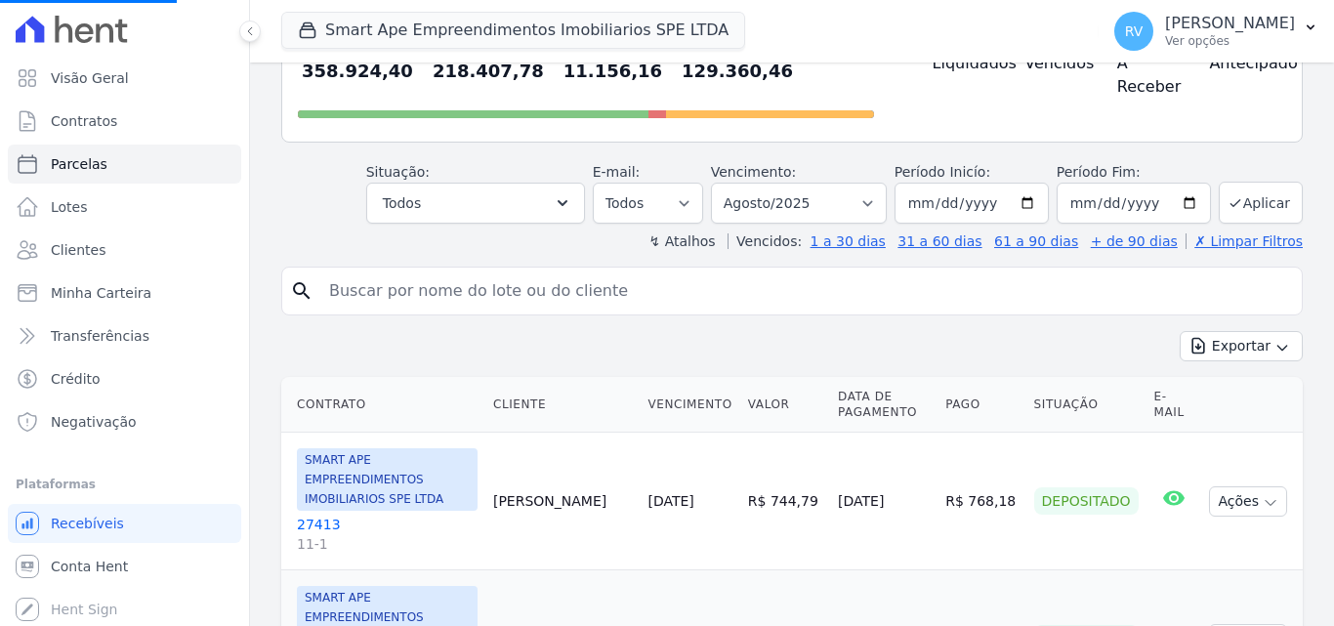
select select
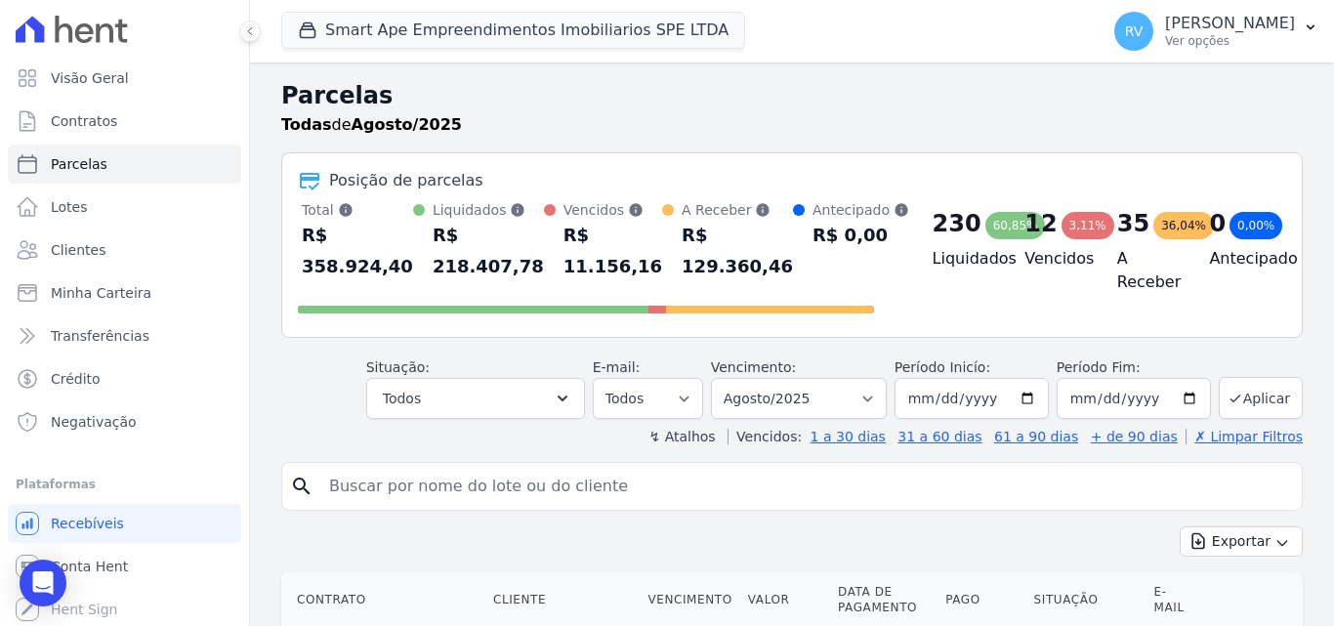
click at [421, 287] on div "Total Soma das parcelas pagas, vencidas, em aberto e agendadas. Não considera p…" at bounding box center [586, 260] width 576 height 121
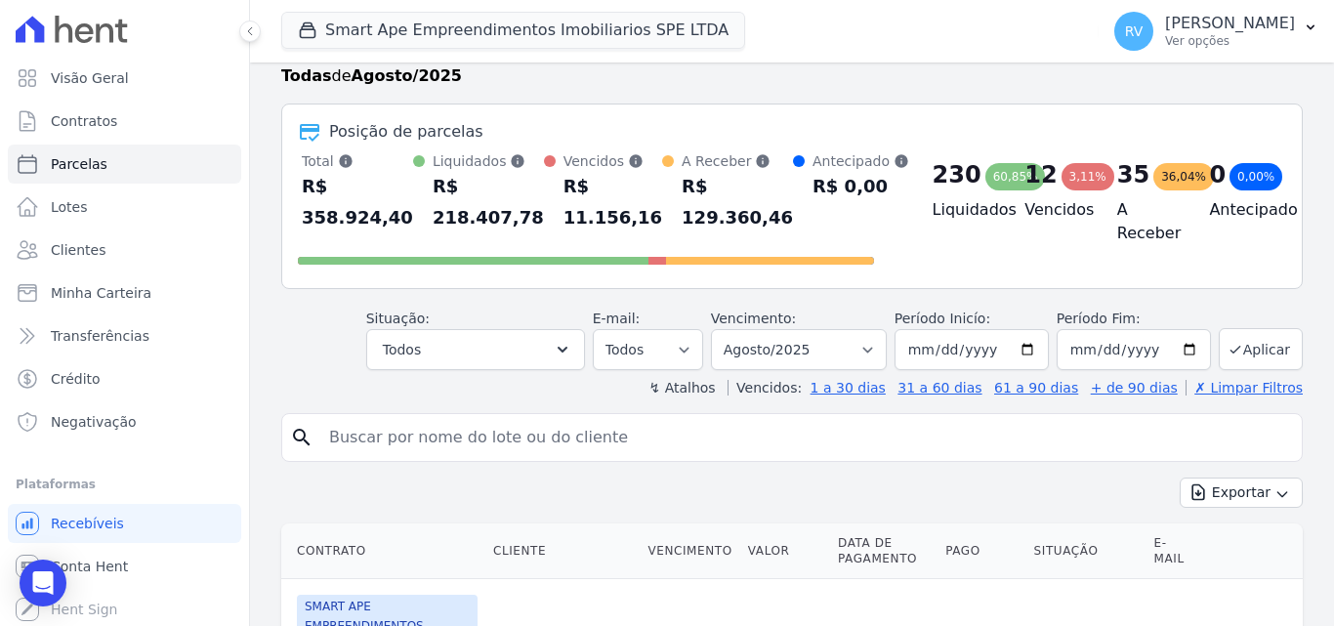
scroll to position [98, 0]
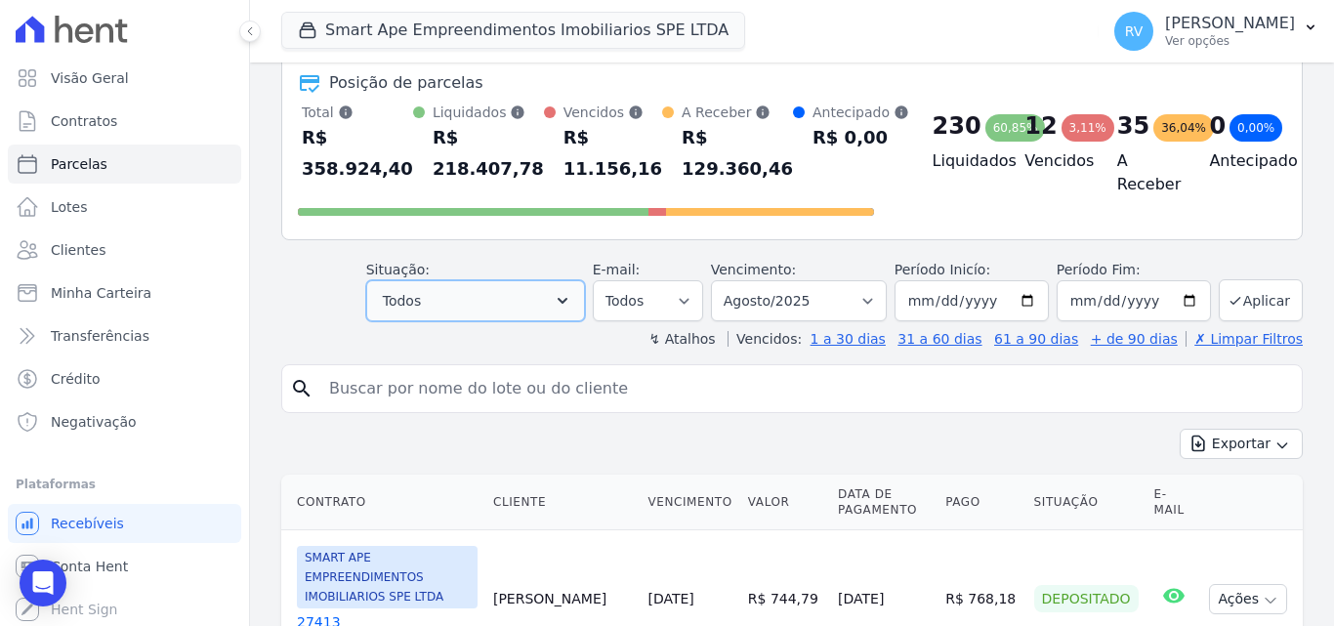
click at [572, 309] on icon "button" at bounding box center [563, 301] width 20 height 20
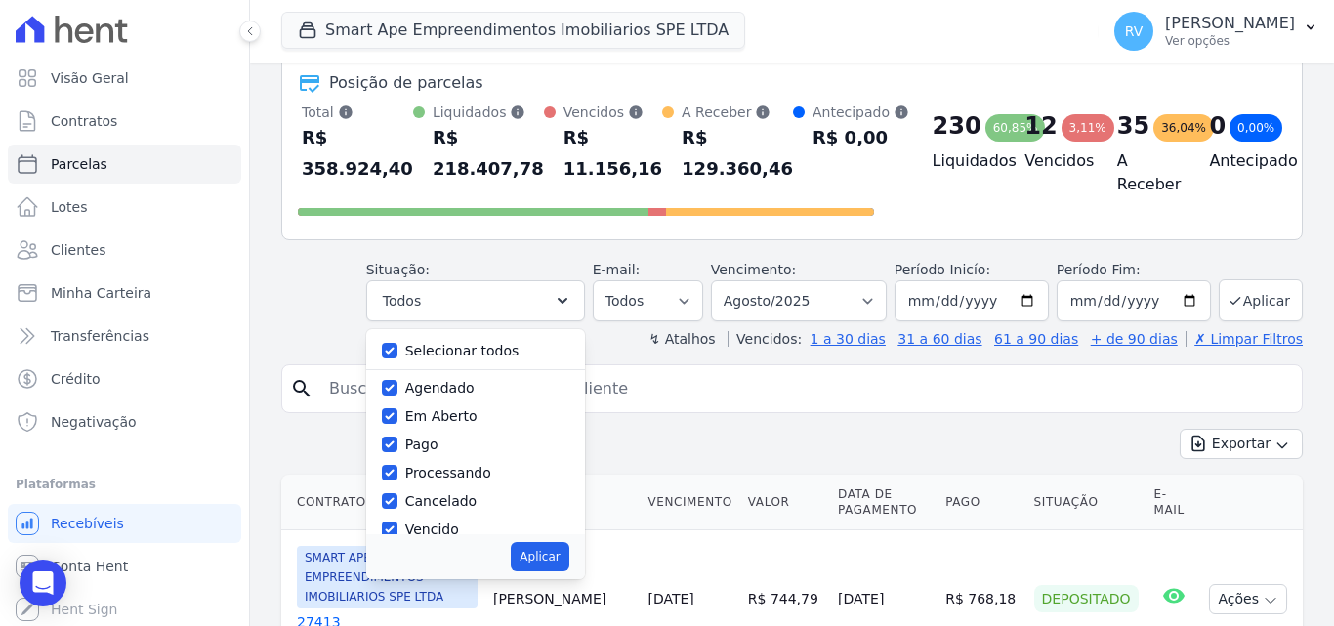
click at [472, 348] on label "Selecionar todos" at bounding box center [462, 351] width 114 height 16
click at [397, 348] on input "Selecionar todos" at bounding box center [390, 351] width 16 height 16
checkbox input "false"
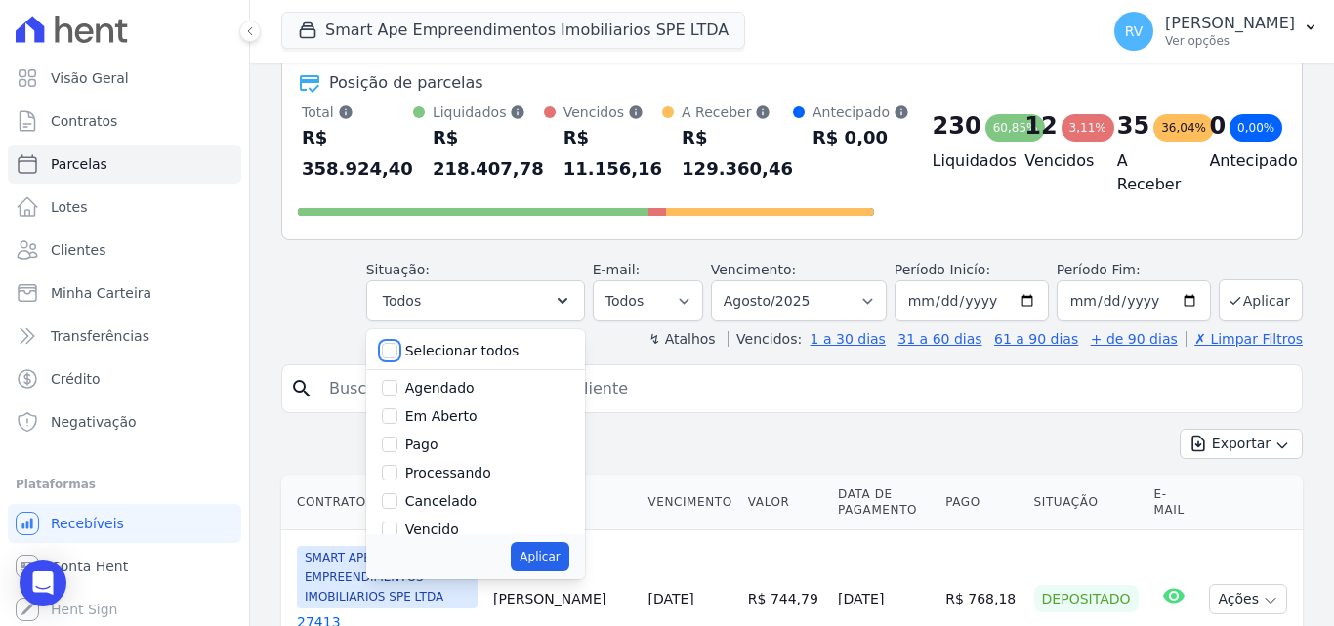
checkbox input "false"
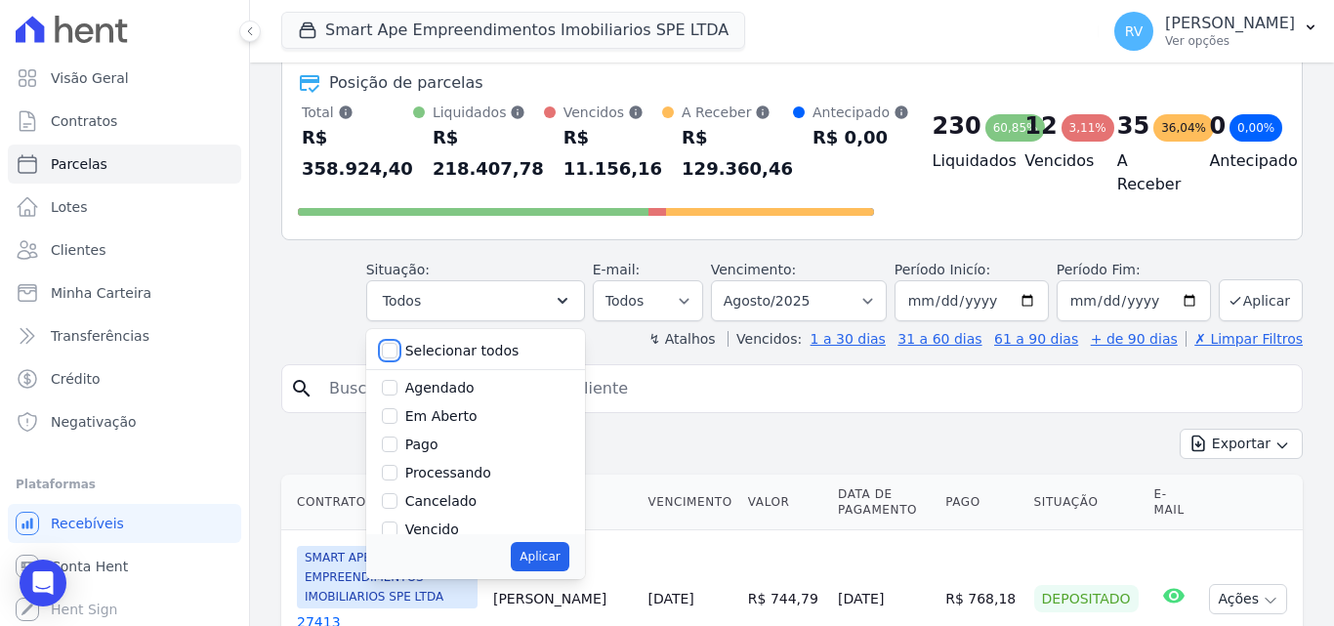
checkbox input "false"
click at [457, 416] on label "Em Aberto" at bounding box center [441, 416] width 72 height 16
click at [397, 416] on input "Em Aberto" at bounding box center [390, 416] width 16 height 16
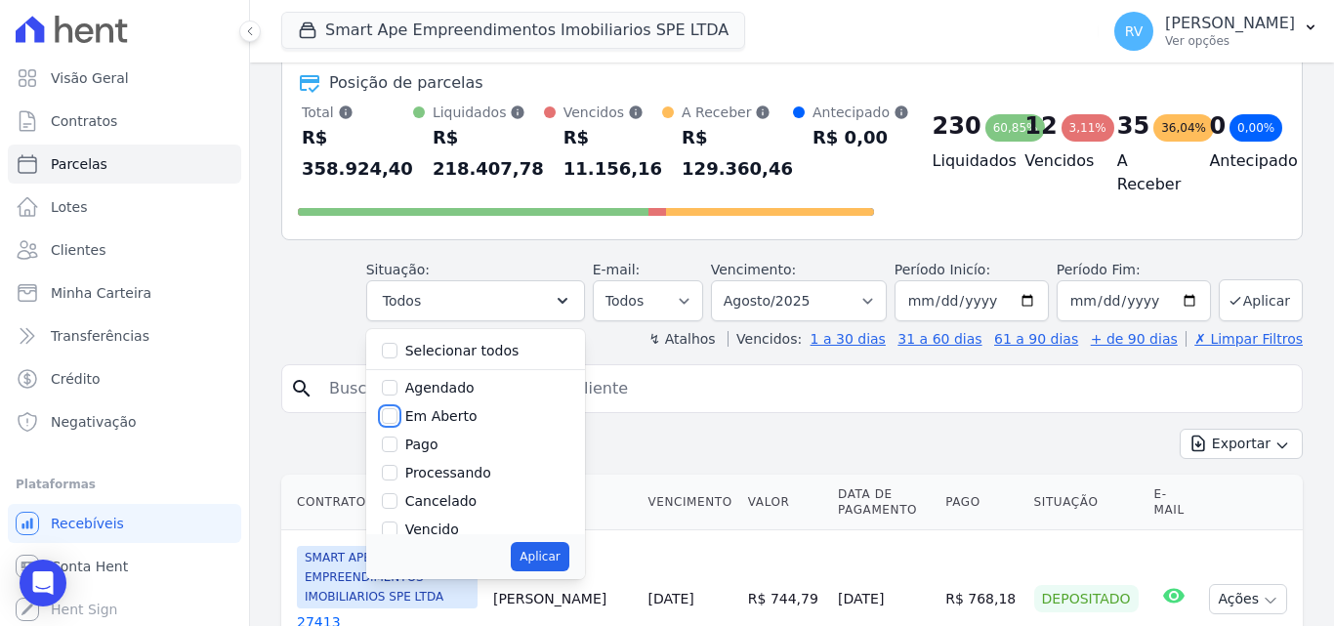
checkbox input "true"
click at [561, 556] on button "Aplicar" at bounding box center [540, 556] width 58 height 29
select select "pending"
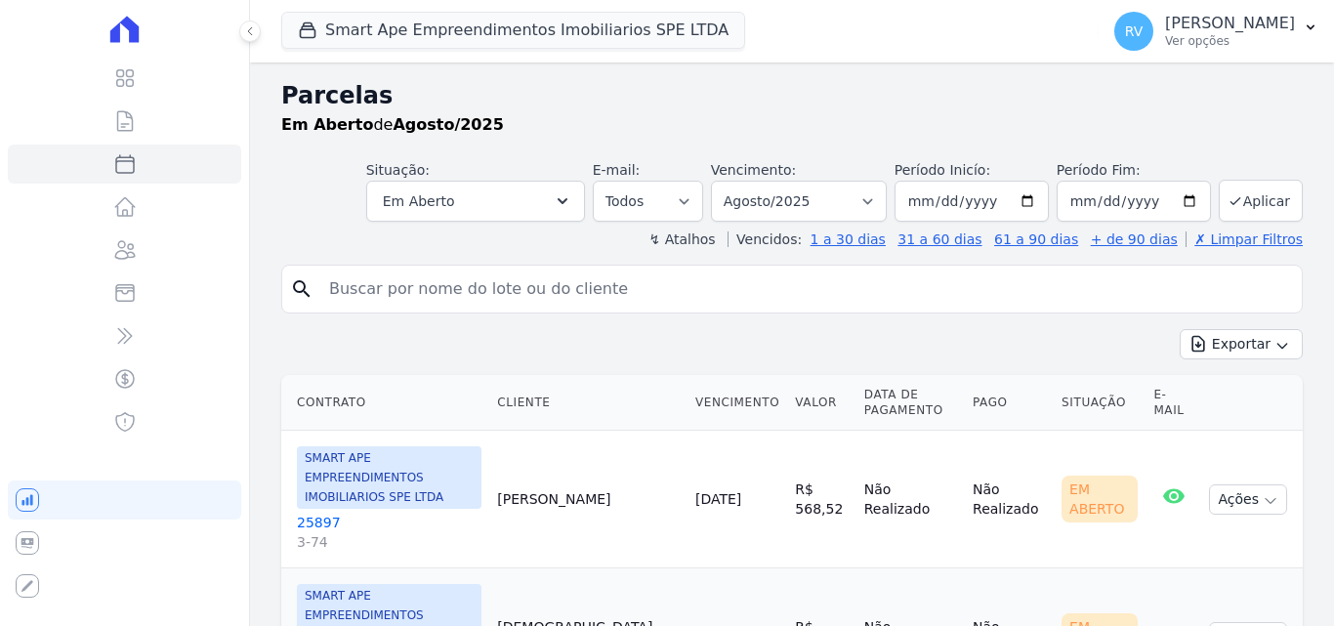
select select
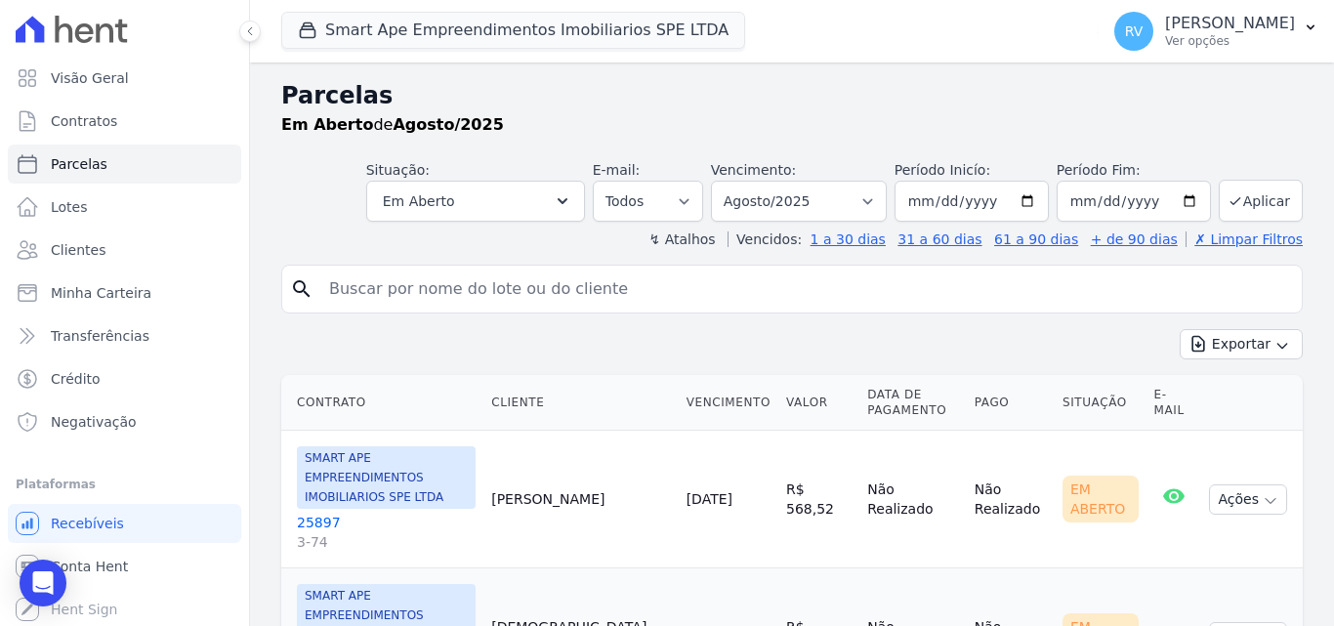
click at [426, 273] on input "search" at bounding box center [805, 289] width 977 height 39
type input "[PERSON_NAME]"
select select
